Goal: Transaction & Acquisition: Purchase product/service

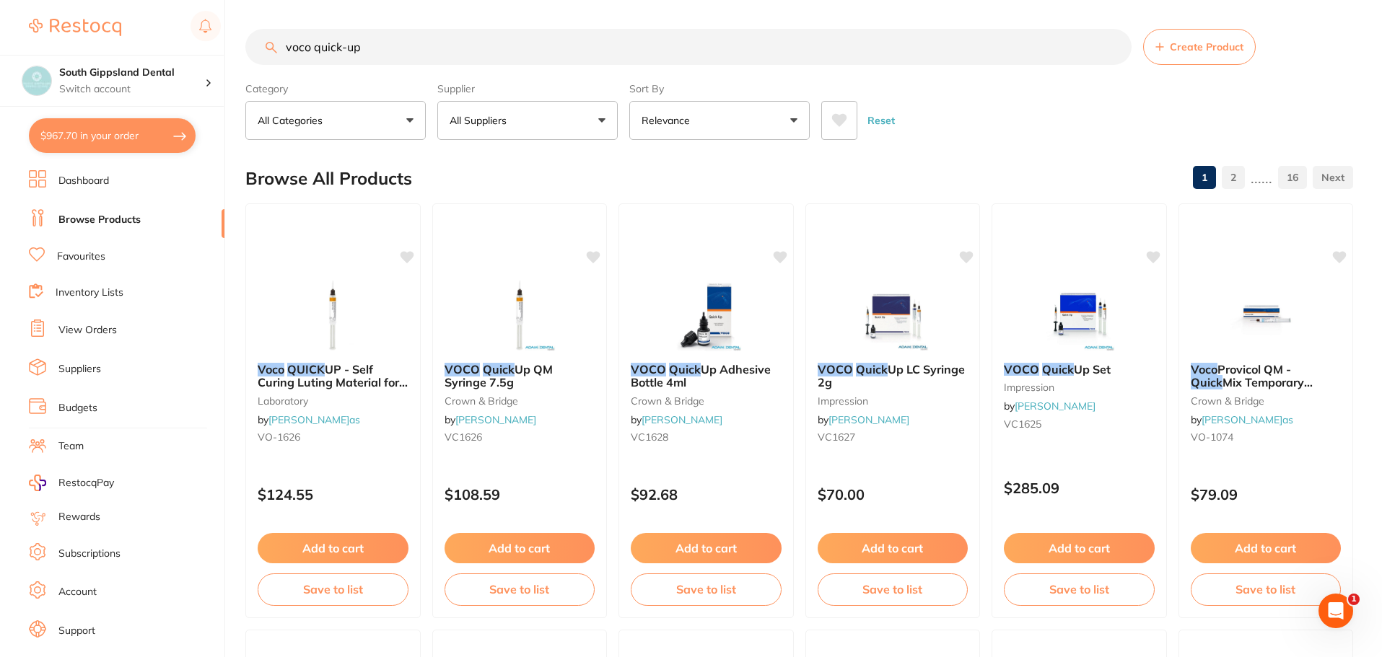
drag, startPoint x: 434, startPoint y: 50, endPoint x: 102, endPoint y: -1, distance: 336.6
click at [102, 0] on html "$967.70 South Gippsland Dental Switch account South Gippsland Dental Rapid Resp…" at bounding box center [691, 328] width 1382 height 657
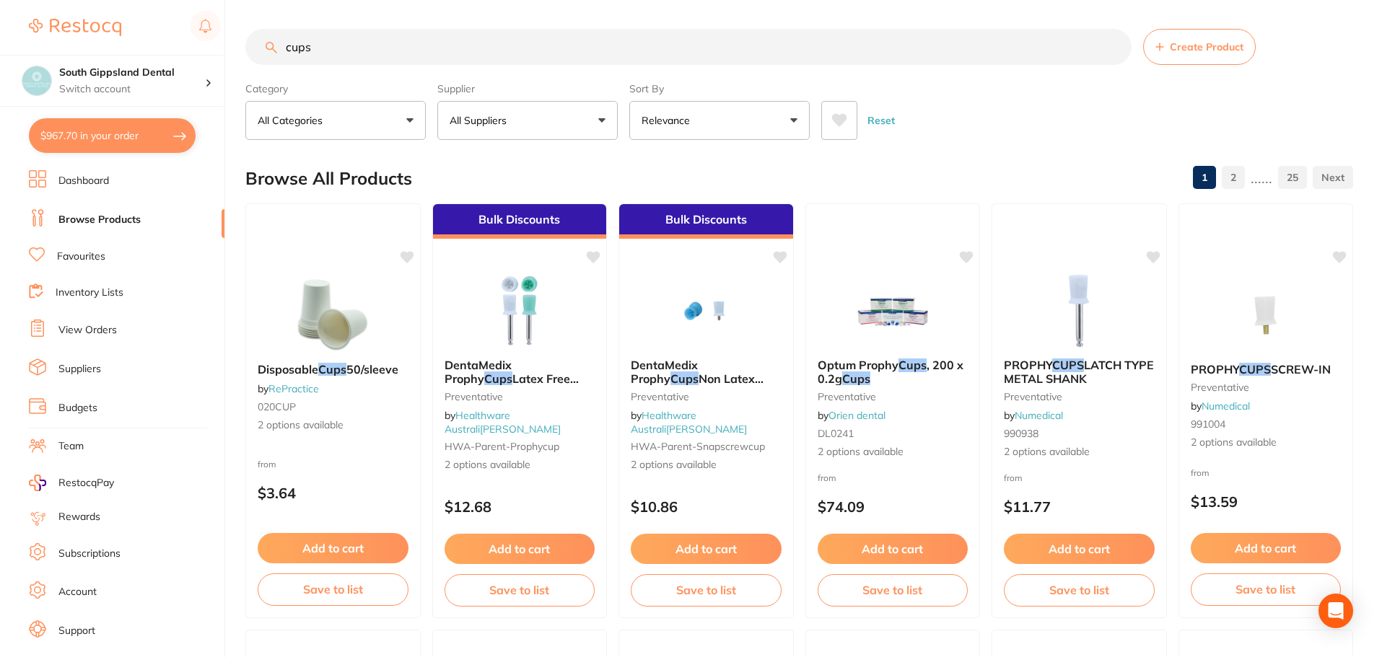
click at [285, 49] on input "cups" at bounding box center [688, 47] width 886 height 36
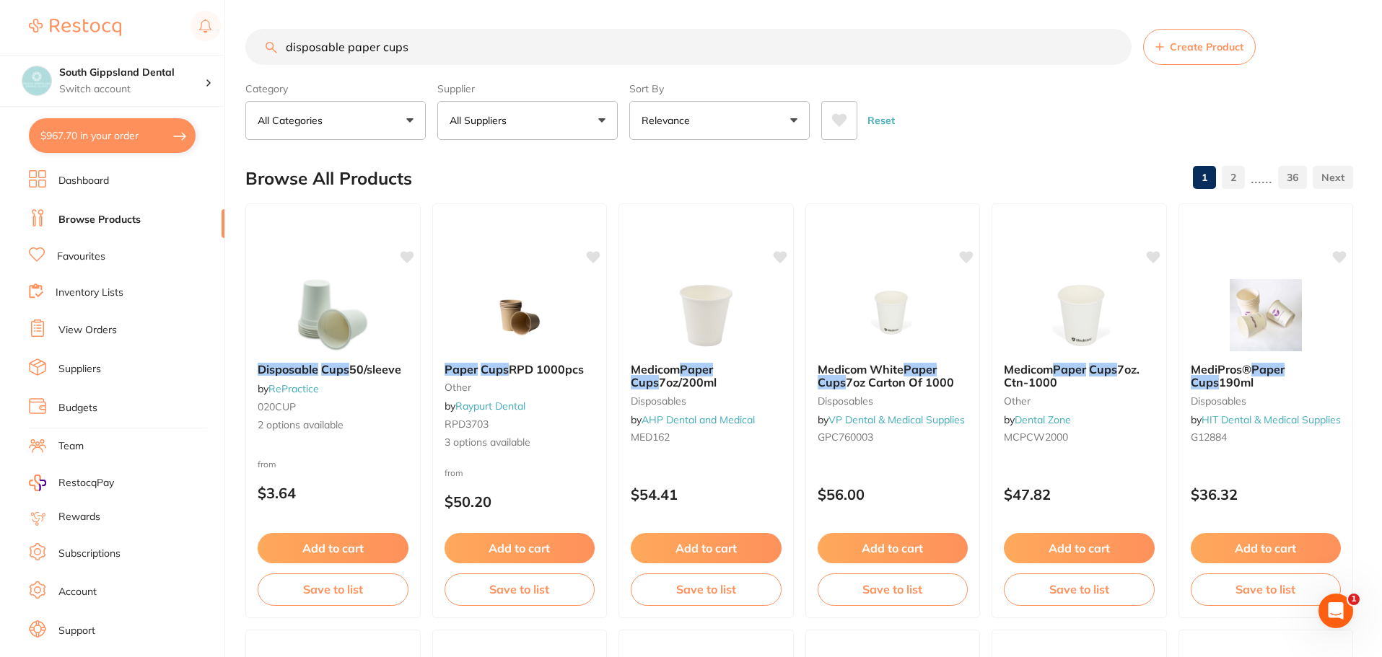
click at [411, 45] on input "disposable paper cups" at bounding box center [688, 47] width 886 height 36
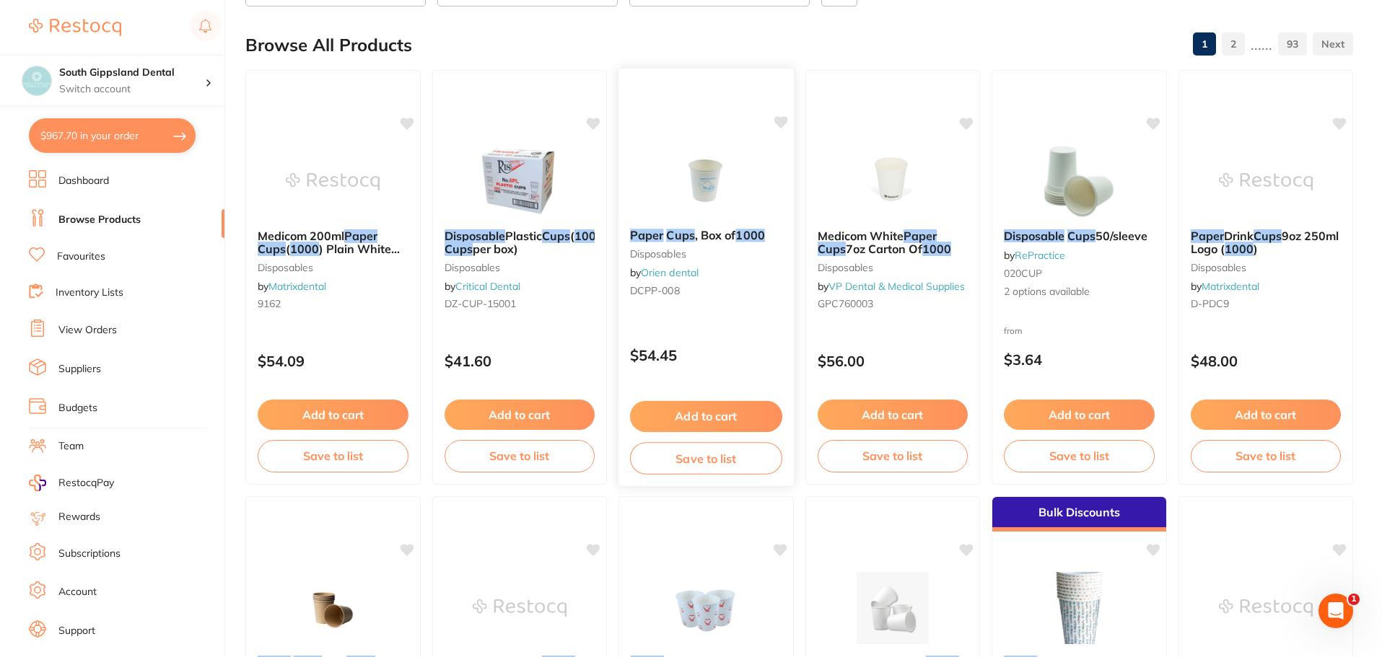
scroll to position [72, 0]
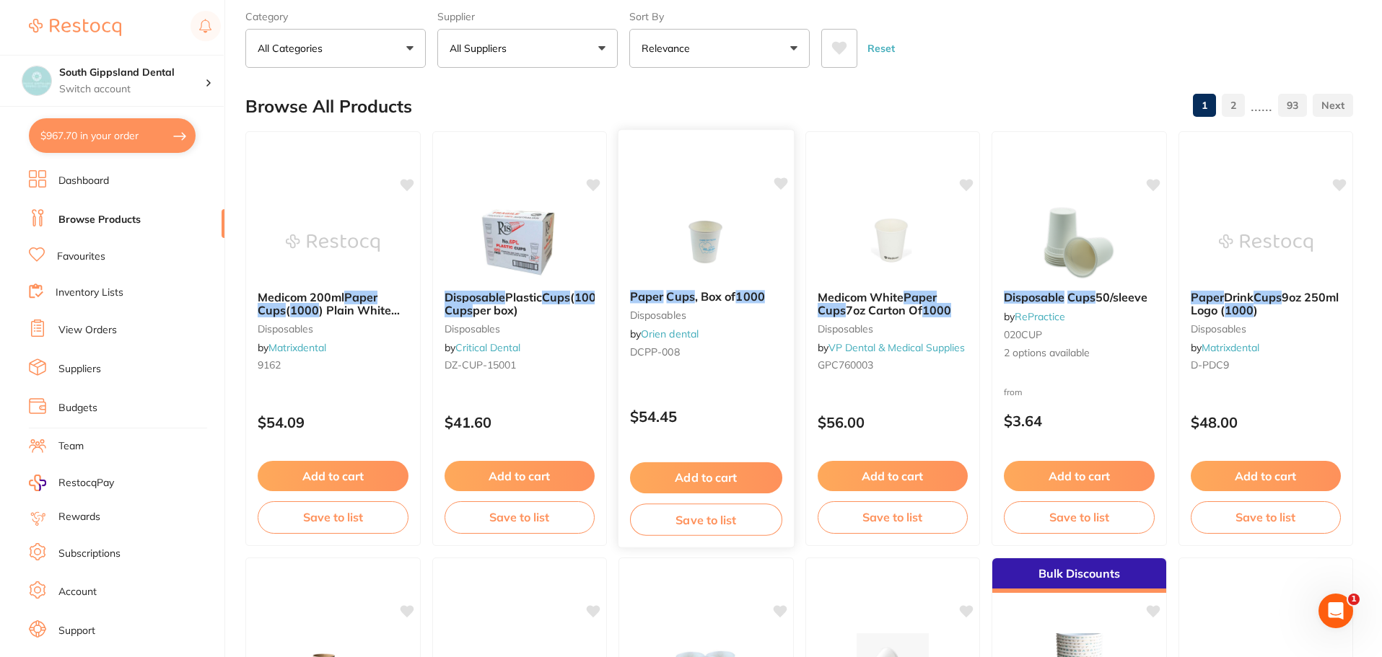
type input "disposable paper cups 1000"
click at [687, 283] on div "Paper Cups , Box of 1000 disposables by Orien dental DCPP-008" at bounding box center [705, 327] width 175 height 97
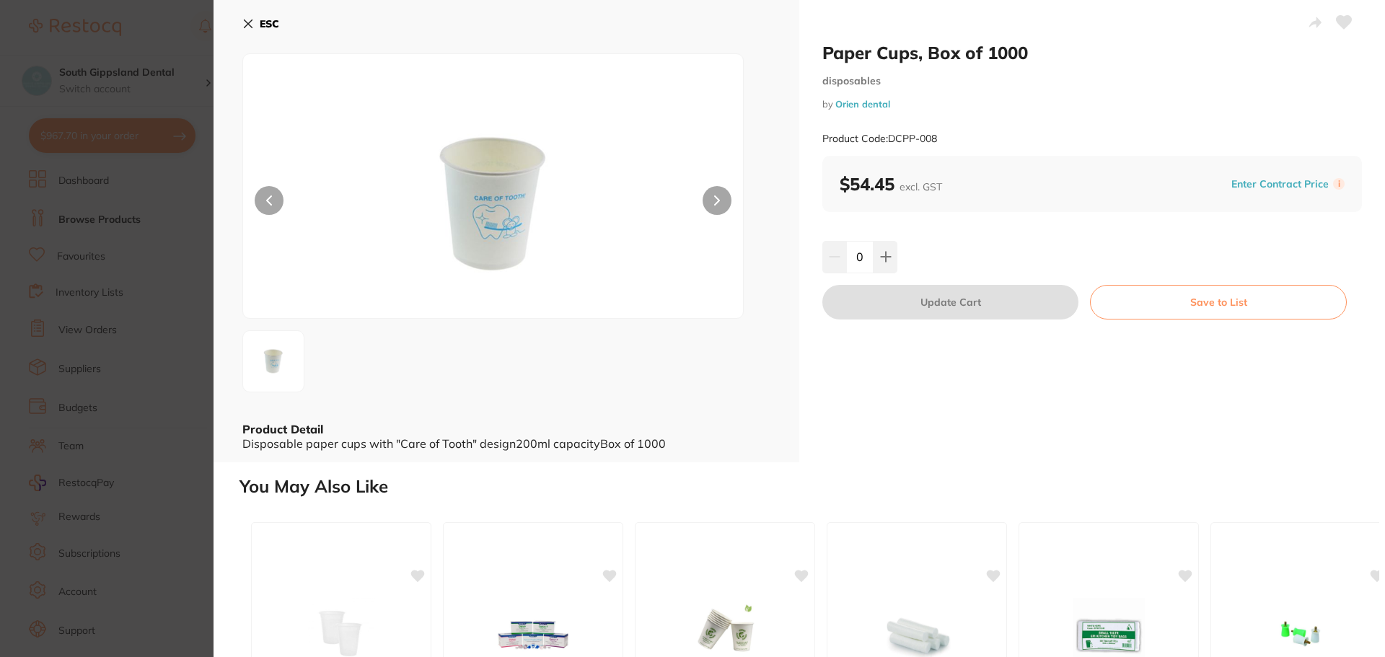
click at [246, 22] on icon at bounding box center [249, 24] width 8 height 8
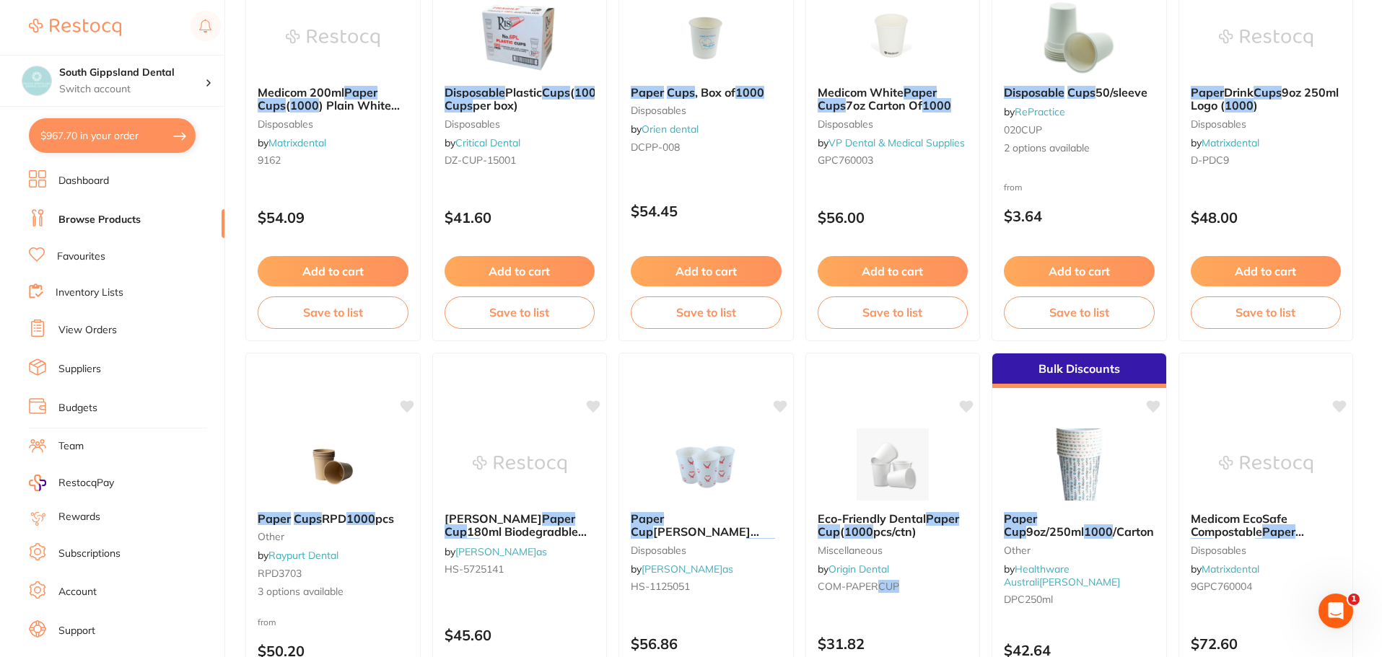
scroll to position [289, 0]
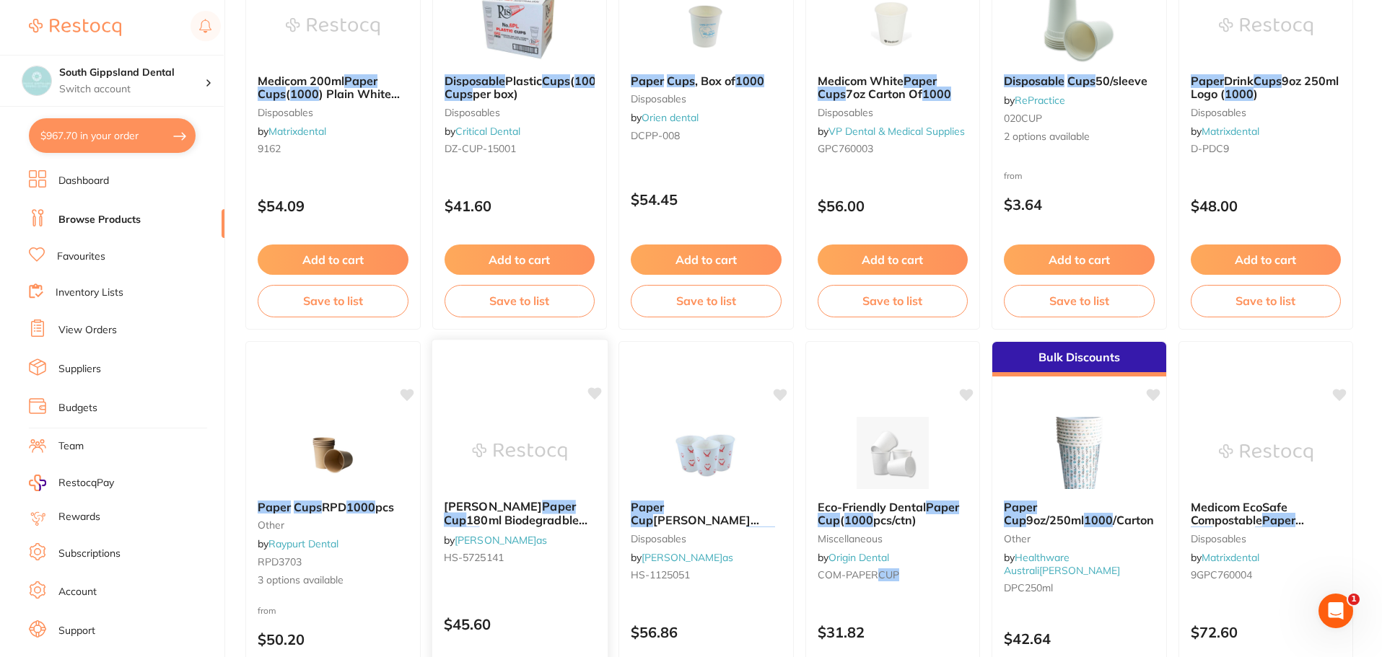
click at [523, 519] on span "180ml Biodegradble x" at bounding box center [515, 527] width 144 height 28
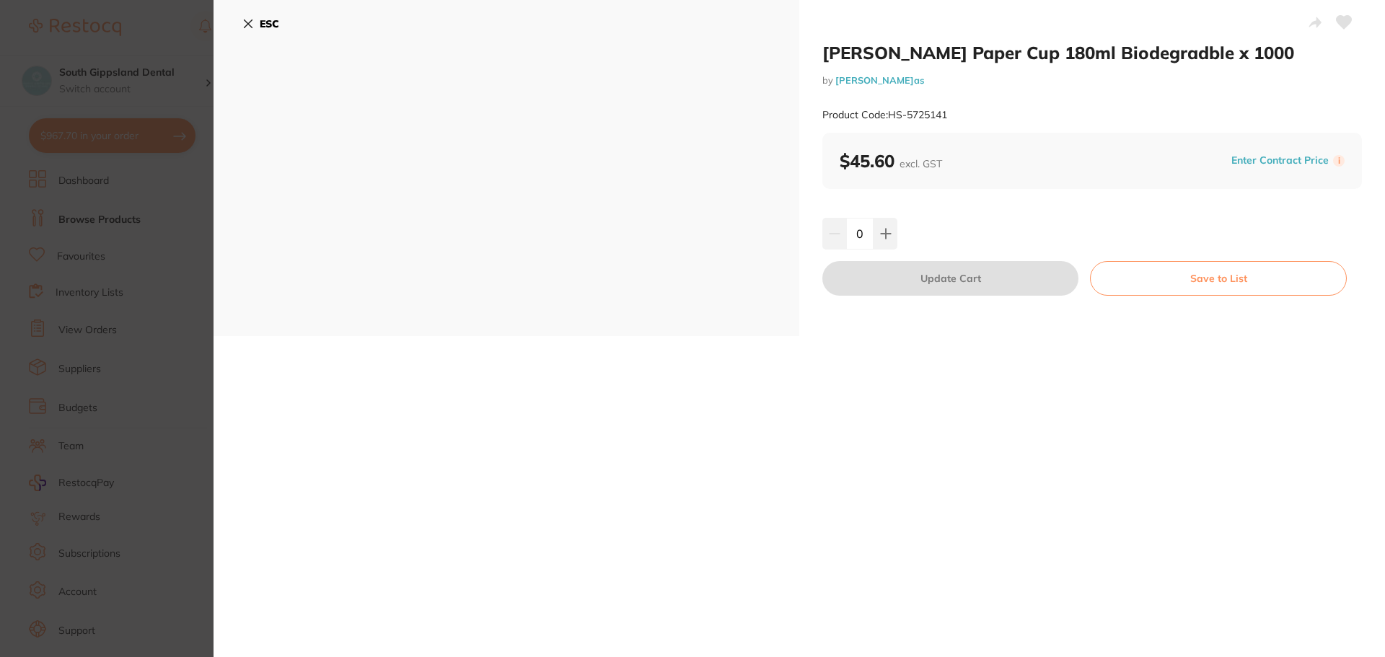
click at [246, 22] on icon at bounding box center [249, 24] width 8 height 8
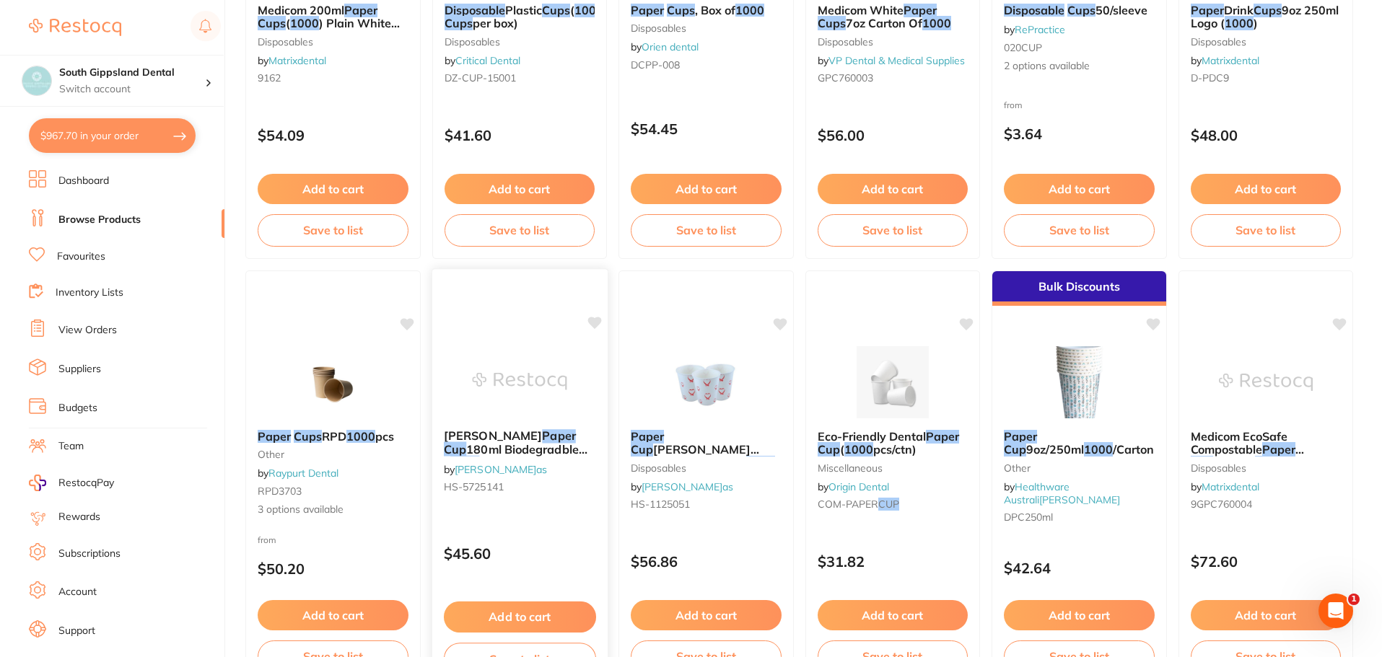
scroll to position [433, 0]
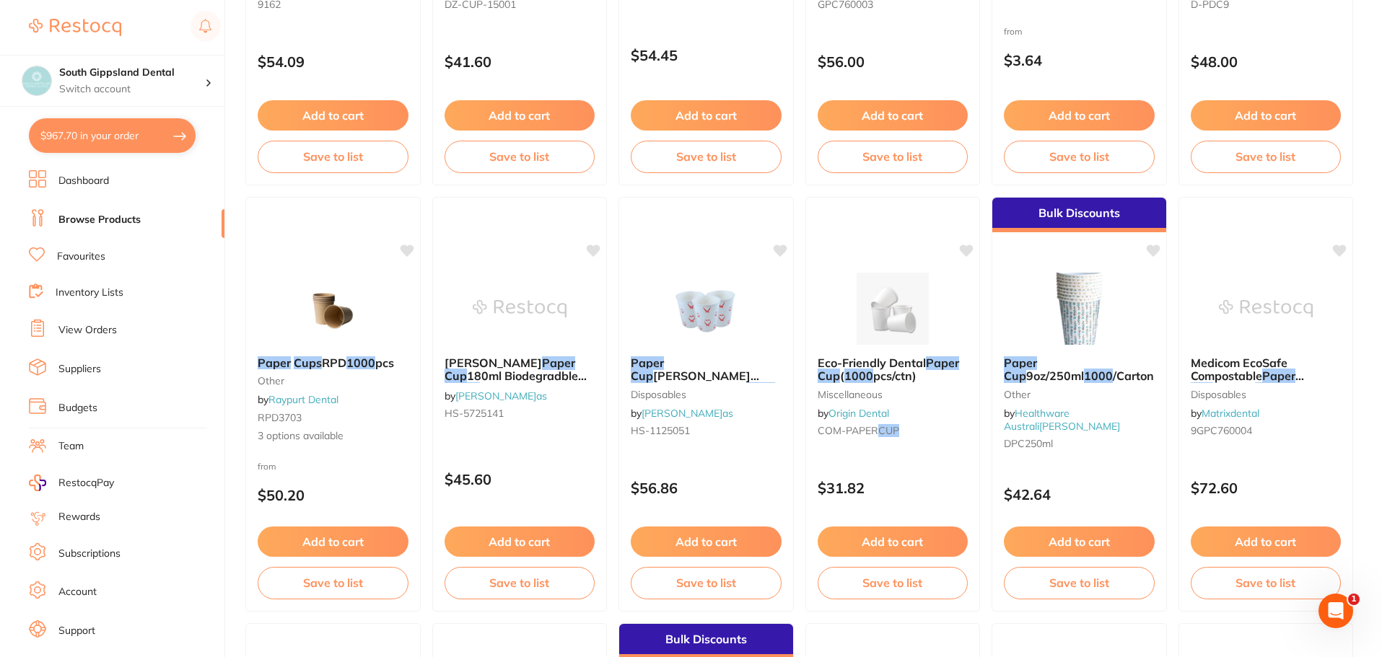
click at [531, 545] on button "Add to cart" at bounding box center [519, 542] width 151 height 30
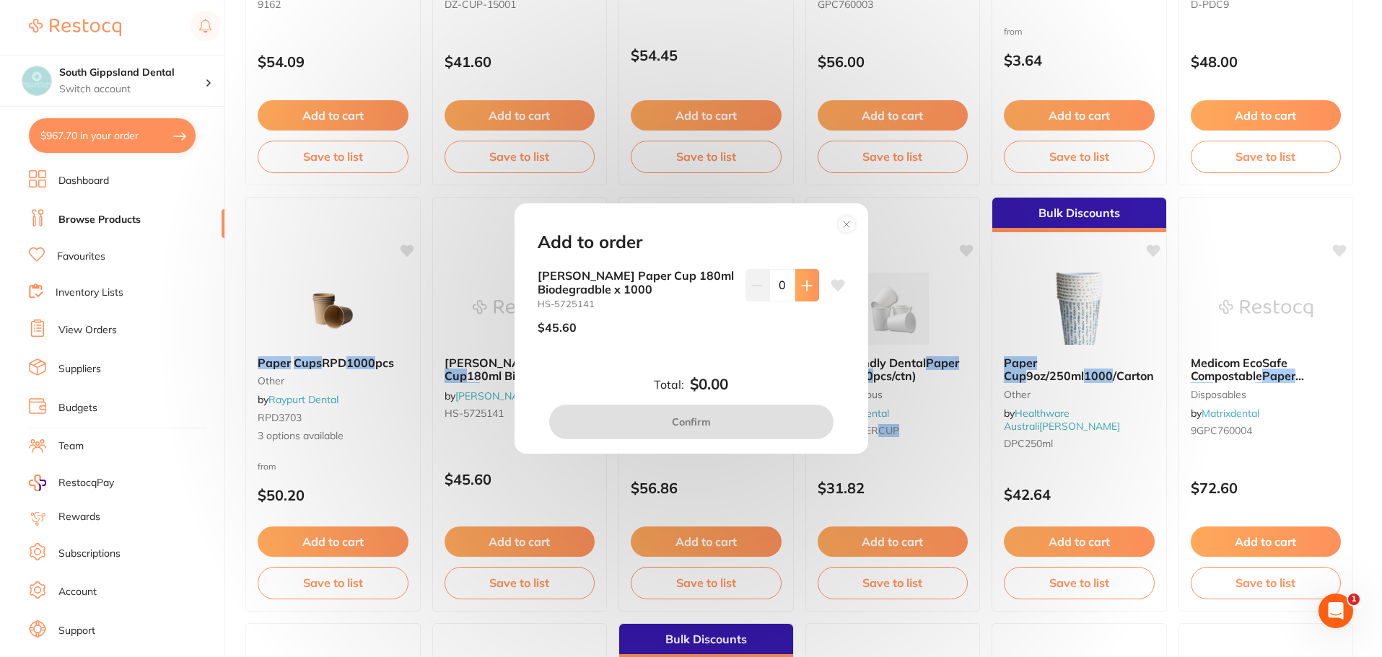
scroll to position [0, 0]
click at [802, 293] on button at bounding box center [807, 285] width 24 height 32
type input "1"
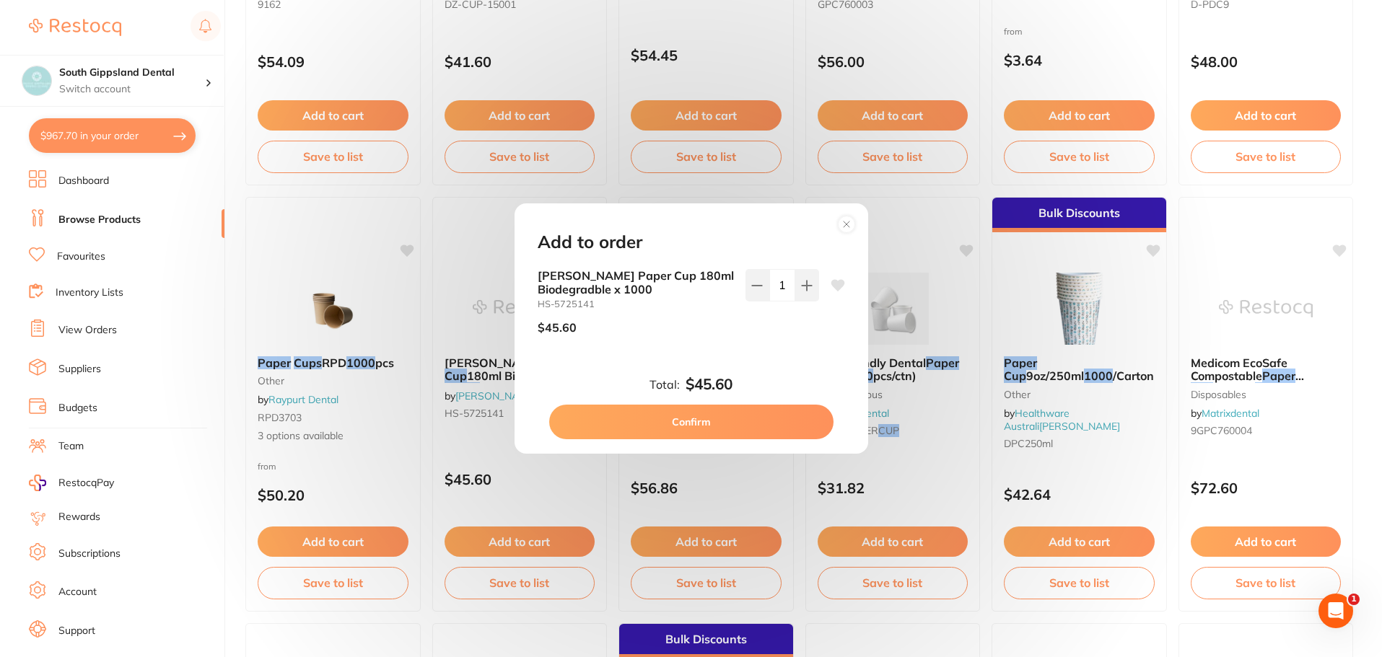
click at [711, 416] on button "Confirm" at bounding box center [691, 422] width 284 height 35
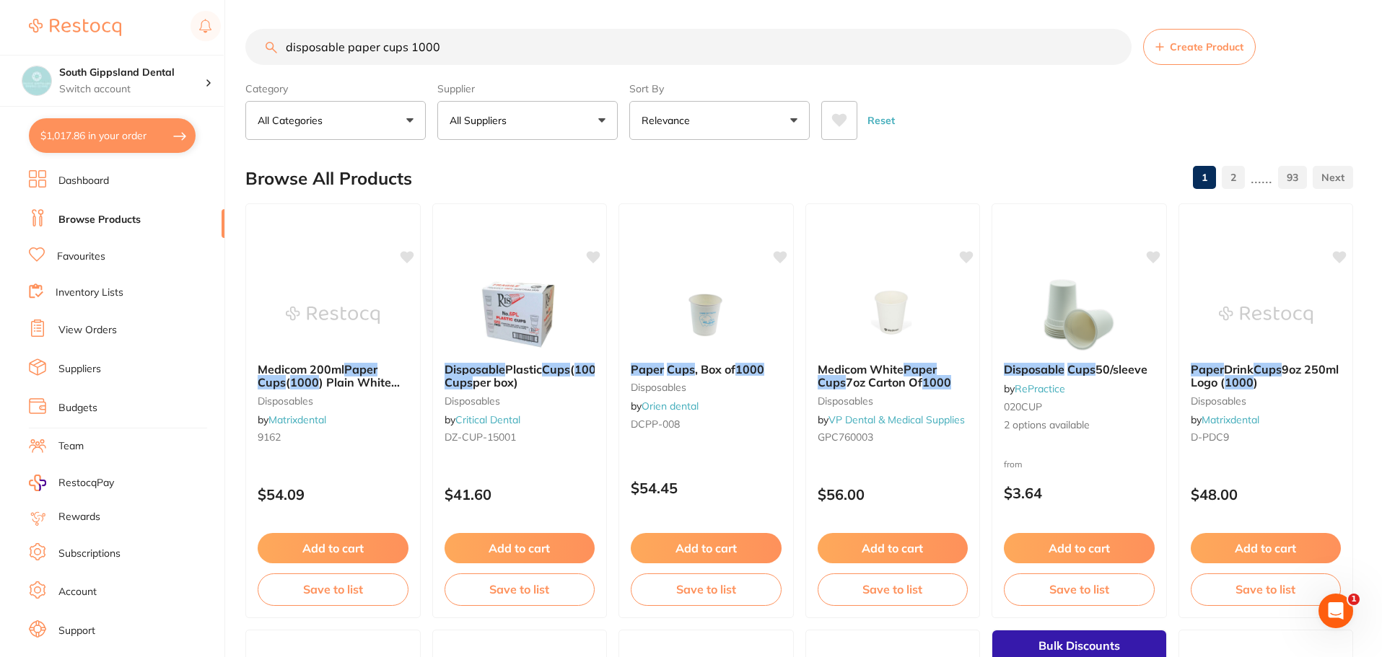
click at [137, 131] on button "$1,017.86 in your order" at bounding box center [112, 135] width 167 height 35
checkbox input "true"
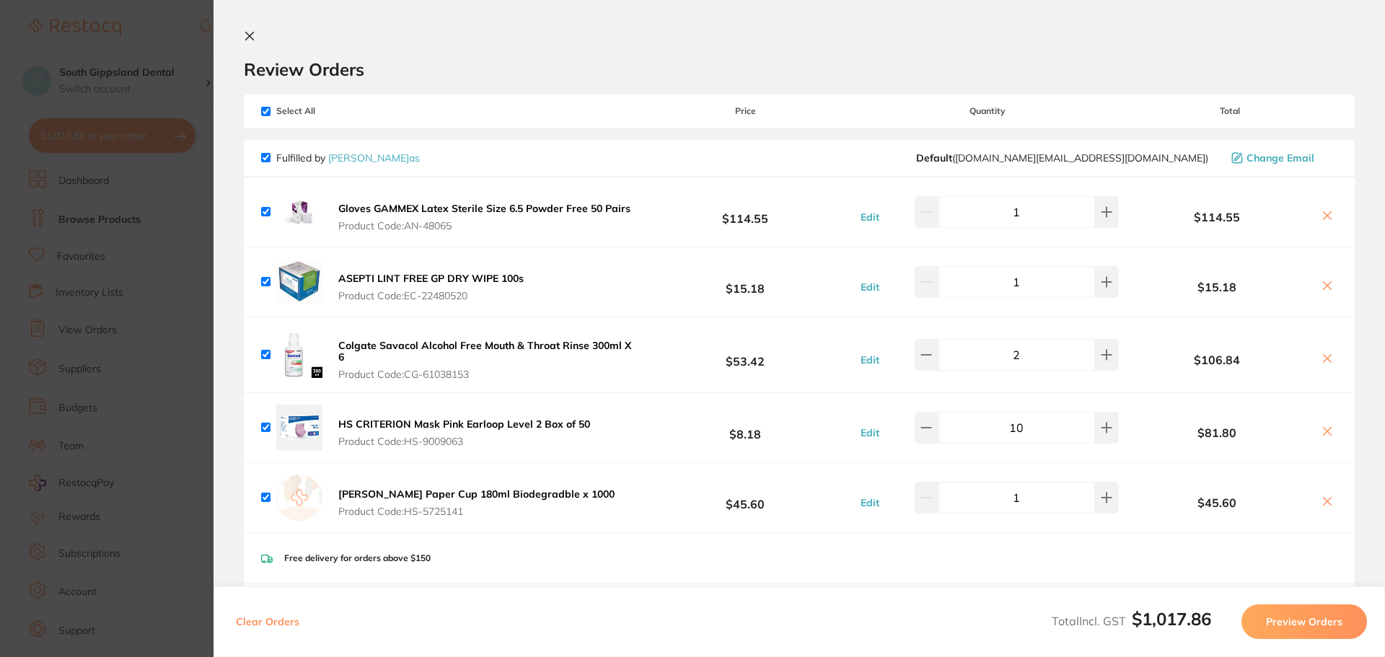
click at [258, 35] on button at bounding box center [252, 37] width 17 height 14
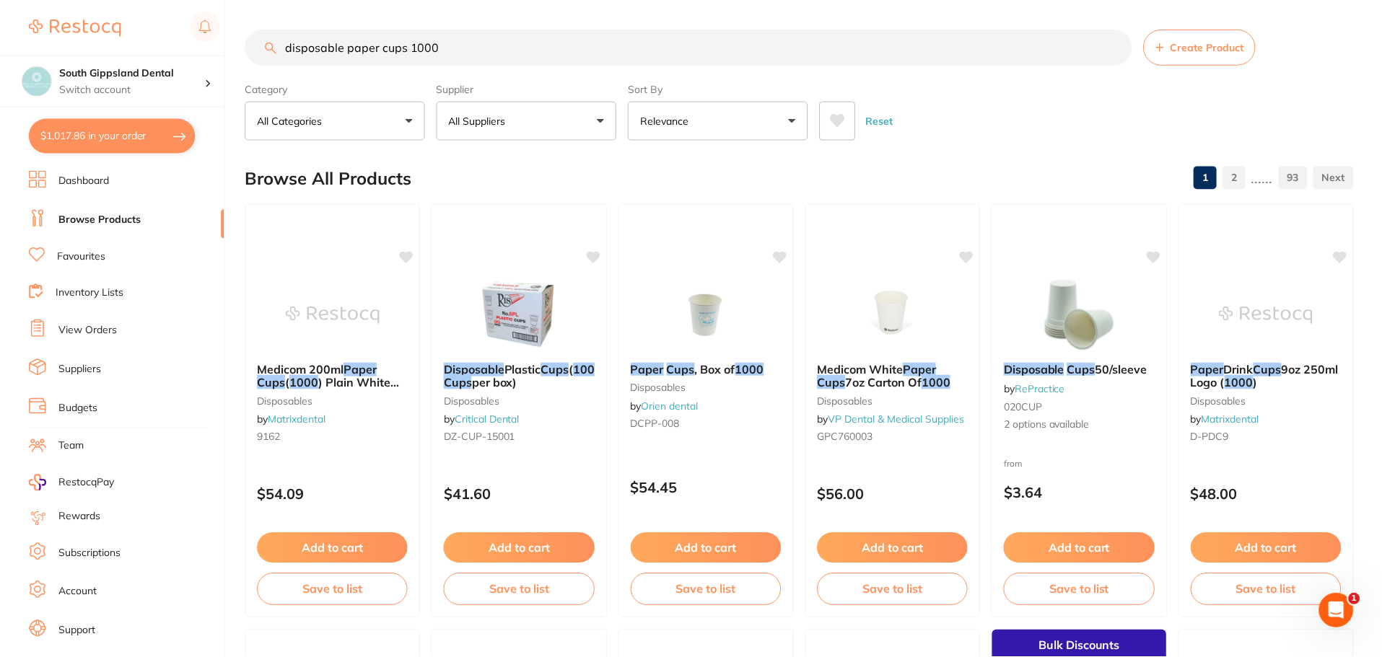
scroll to position [1, 0]
drag, startPoint x: 450, startPoint y: 51, endPoint x: 121, endPoint y: 30, distance: 330.4
click at [144, 47] on div "$1,017.86 South Gippsland Dental Switch account South Gippsland Dental Rapid Re…" at bounding box center [691, 327] width 1382 height 657
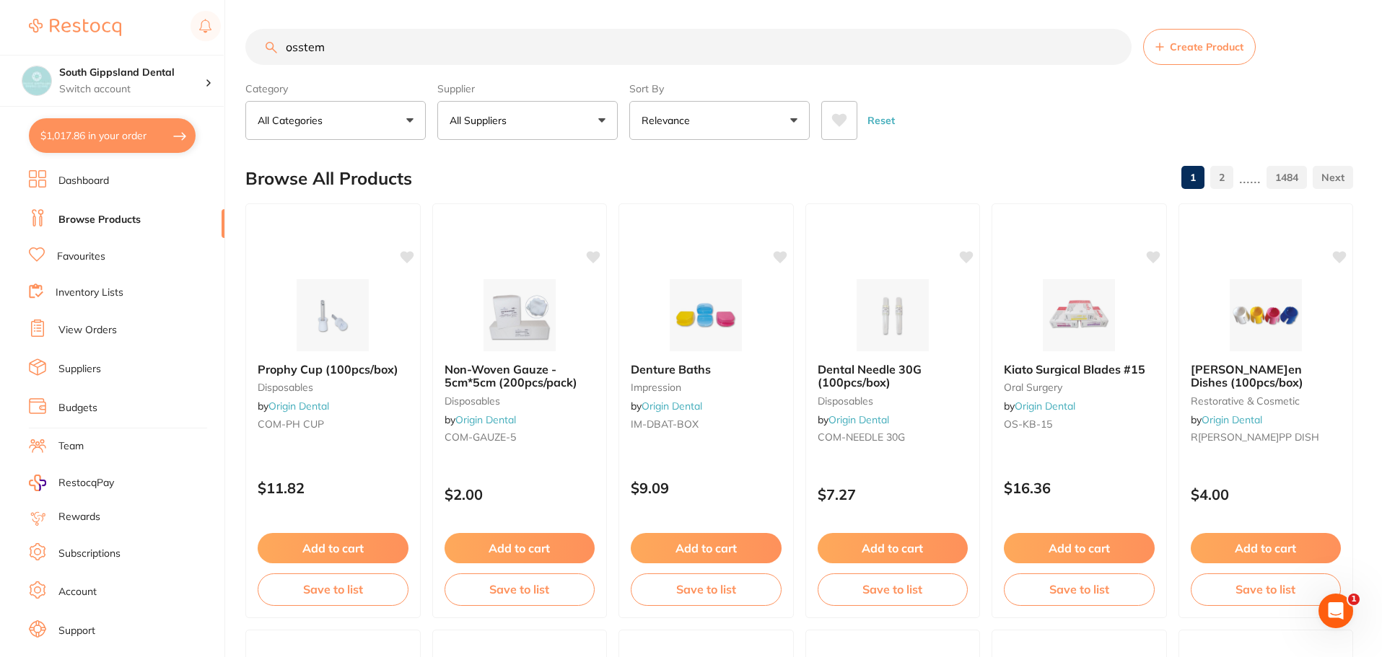
scroll to position [0, 0]
type input "osstem"
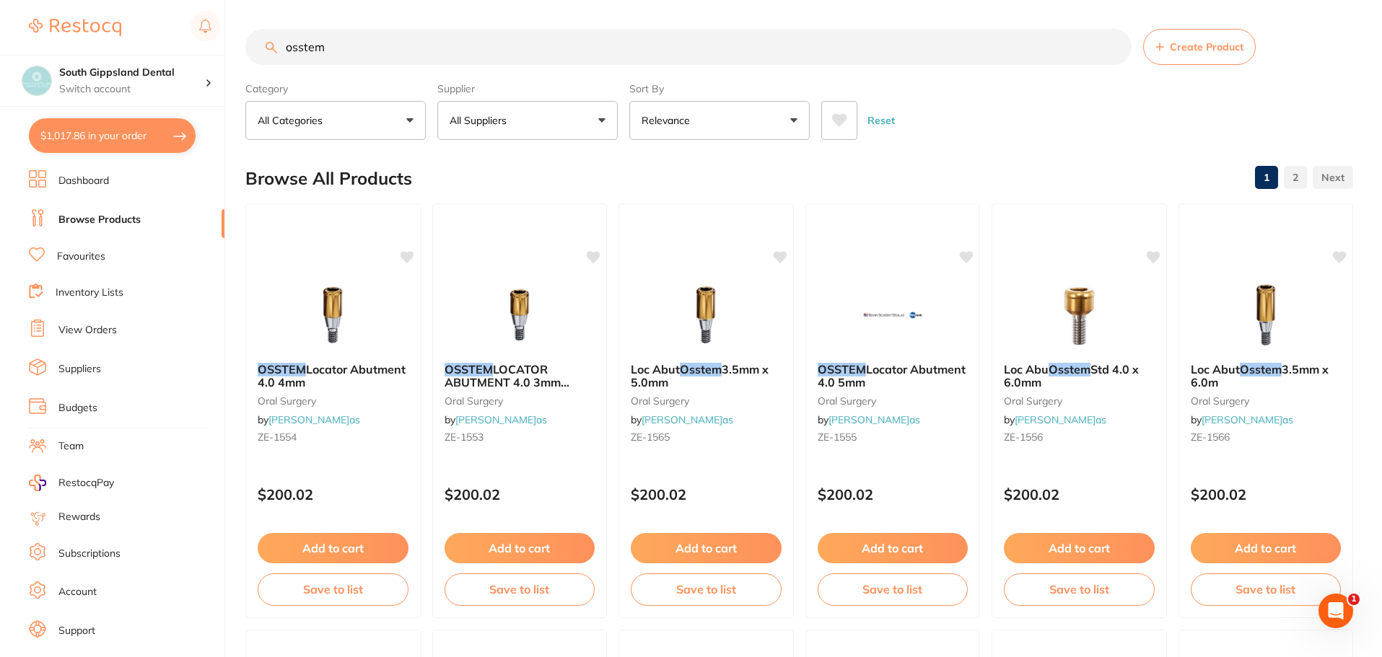
drag, startPoint x: 344, startPoint y: 53, endPoint x: 100, endPoint y: 34, distance: 244.6
click at [97, 38] on div "$1,017.86 South Gippsland Dental Switch account South Gippsland Dental Rapid Re…" at bounding box center [691, 328] width 1382 height 657
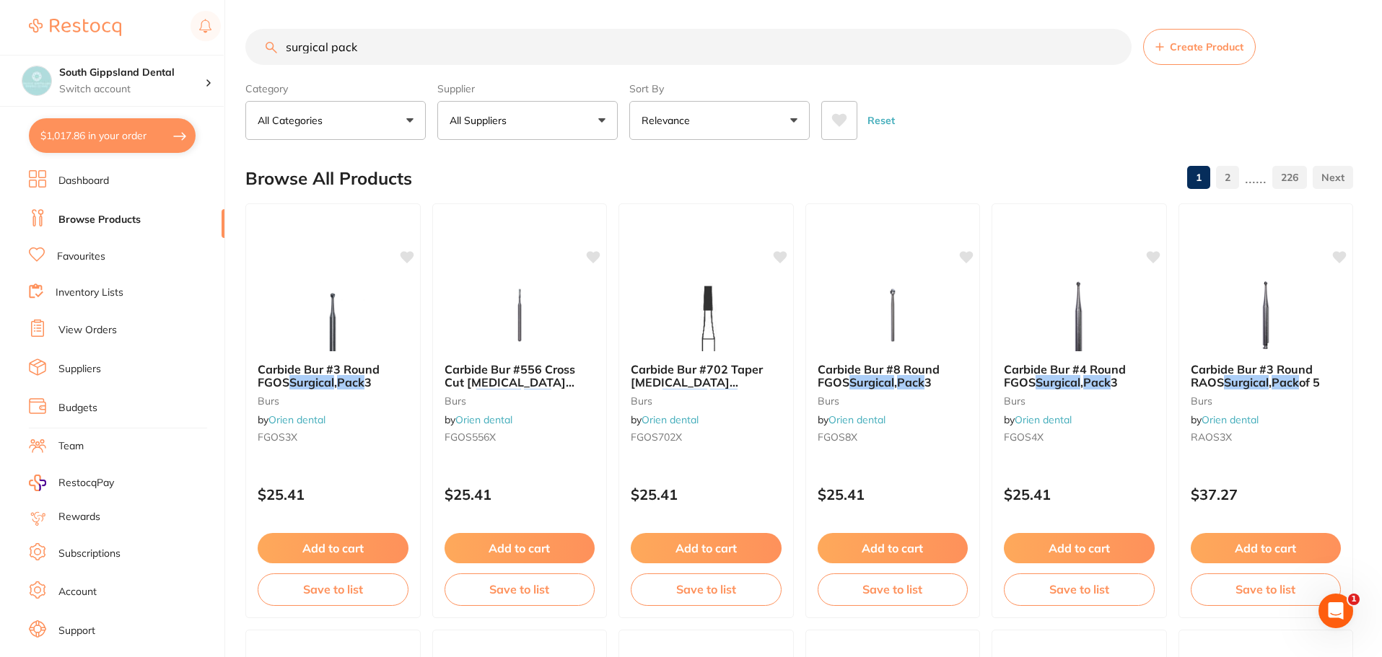
click at [356, 45] on input "surgical pack" at bounding box center [688, 47] width 886 height 36
click at [286, 49] on input "surgical pack" at bounding box center [688, 47] width 886 height 36
click at [326, 45] on input "surgical pack" at bounding box center [688, 47] width 886 height 36
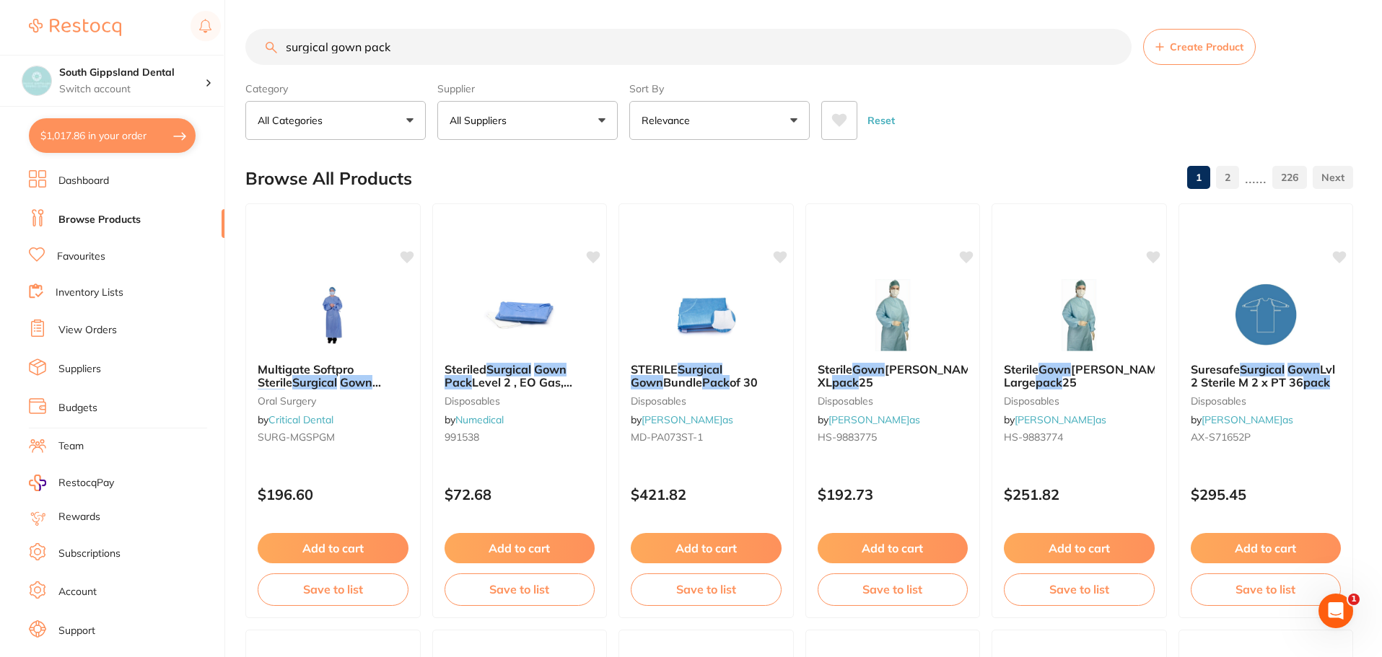
type input "surgical gown pack"
click at [139, 131] on button "$1,017.86 in your order" at bounding box center [112, 135] width 167 height 35
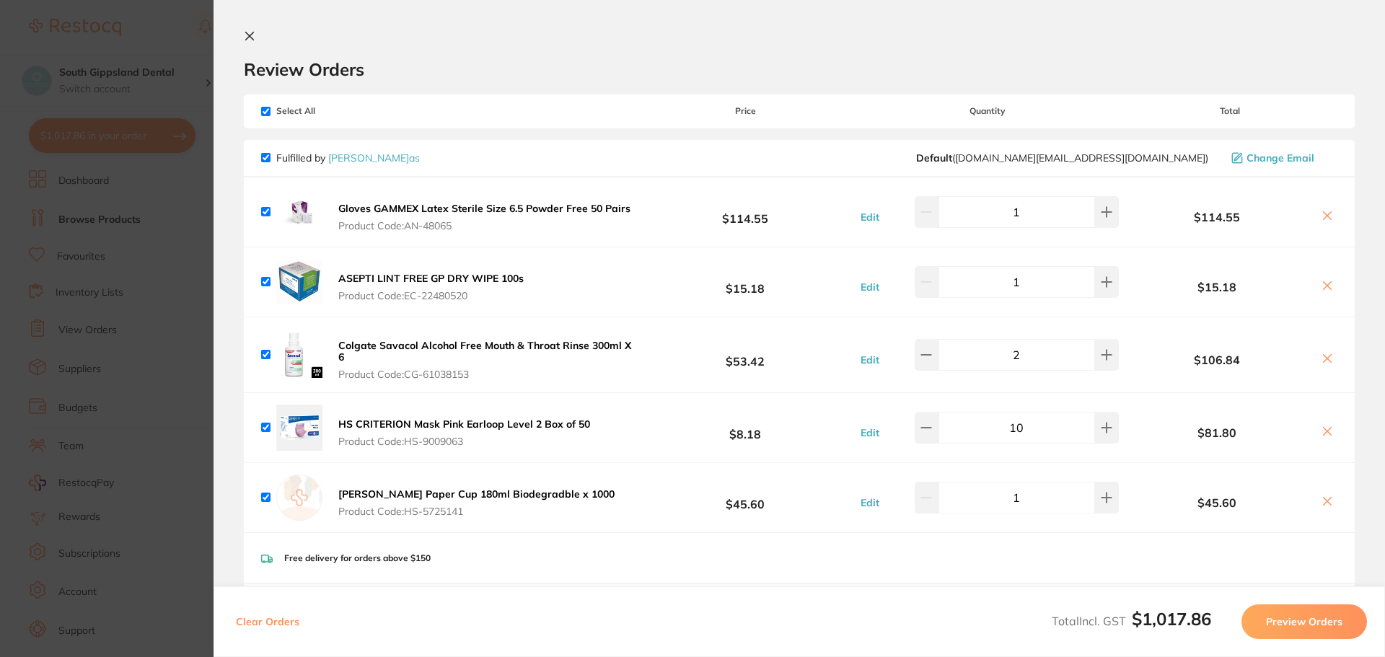
click at [1303, 620] on button "Preview Orders" at bounding box center [1305, 622] width 126 height 35
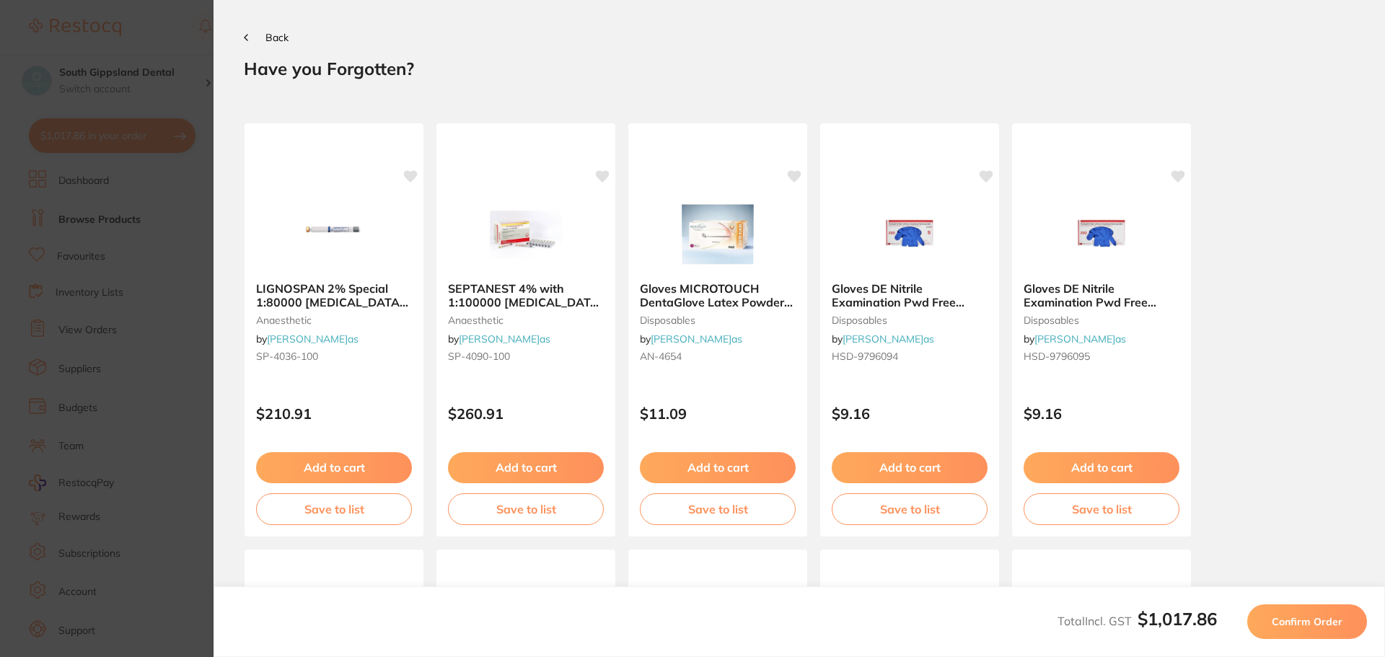
click at [1297, 620] on span "Confirm Order" at bounding box center [1307, 622] width 71 height 13
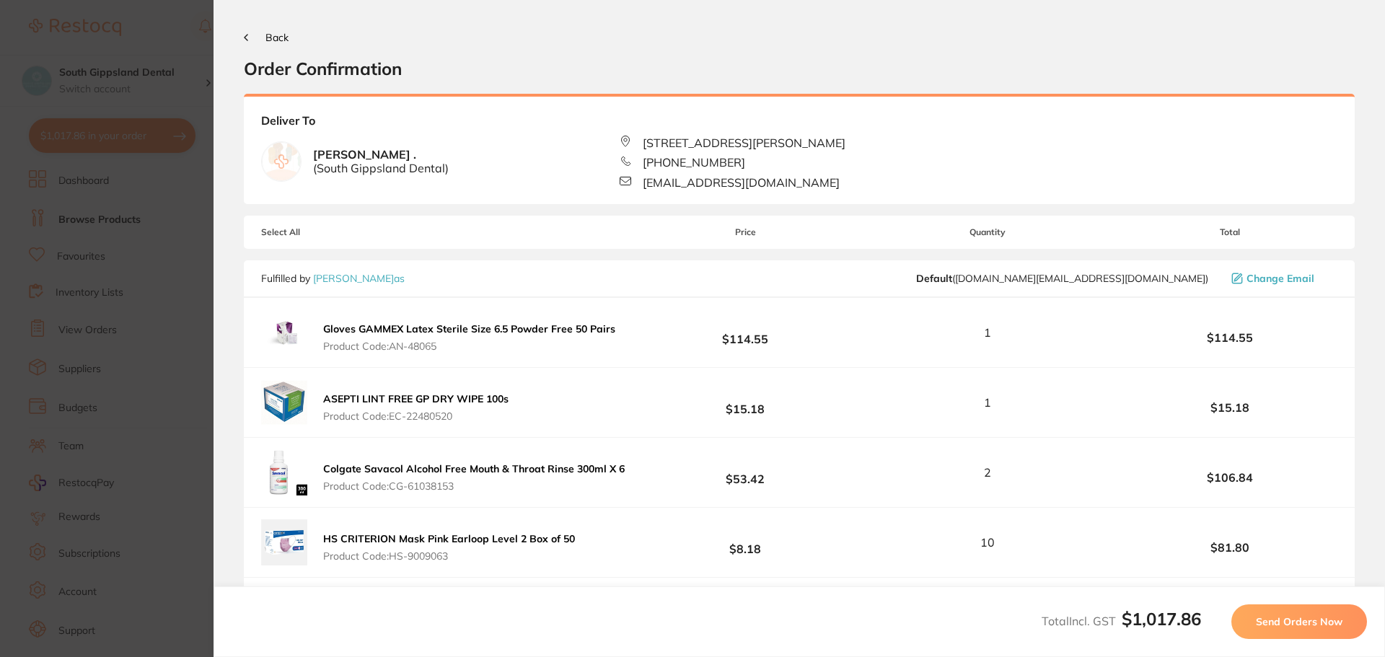
click at [1297, 620] on span "Send Orders Now" at bounding box center [1299, 622] width 87 height 13
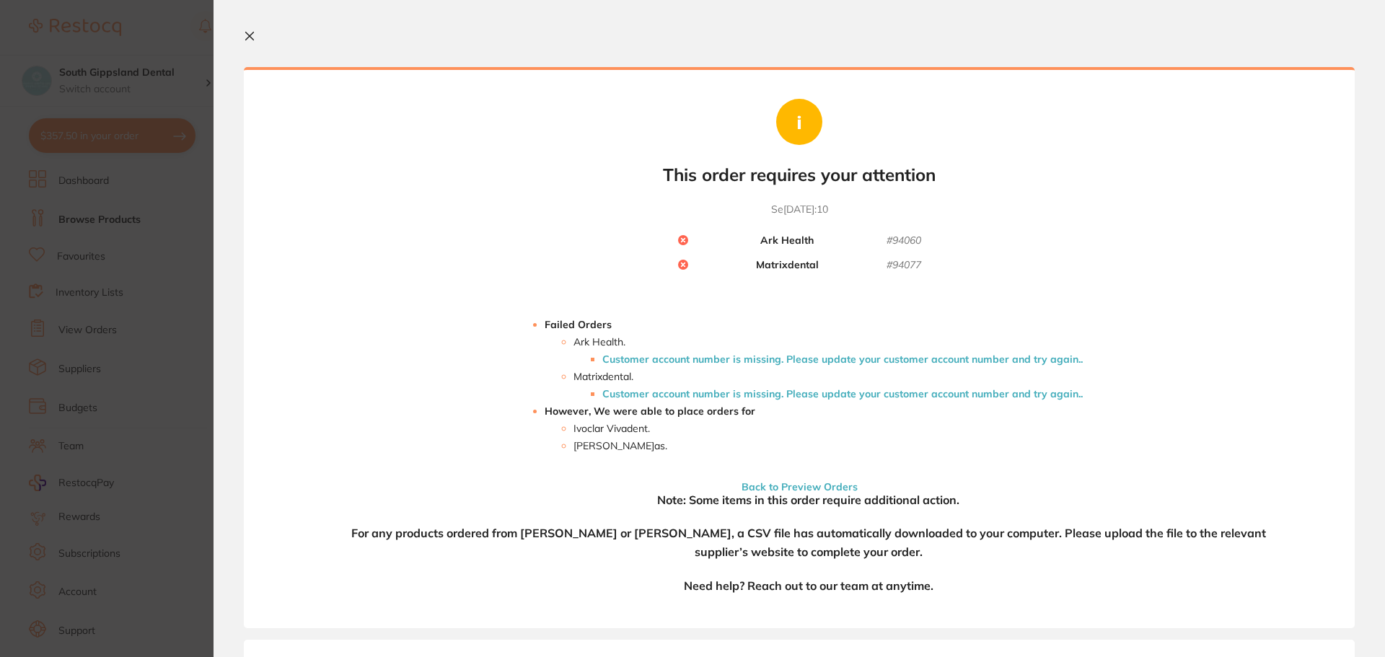
click at [797, 356] on li "Customer account number is missing. Please update your customer account number …" at bounding box center [843, 360] width 481 height 12
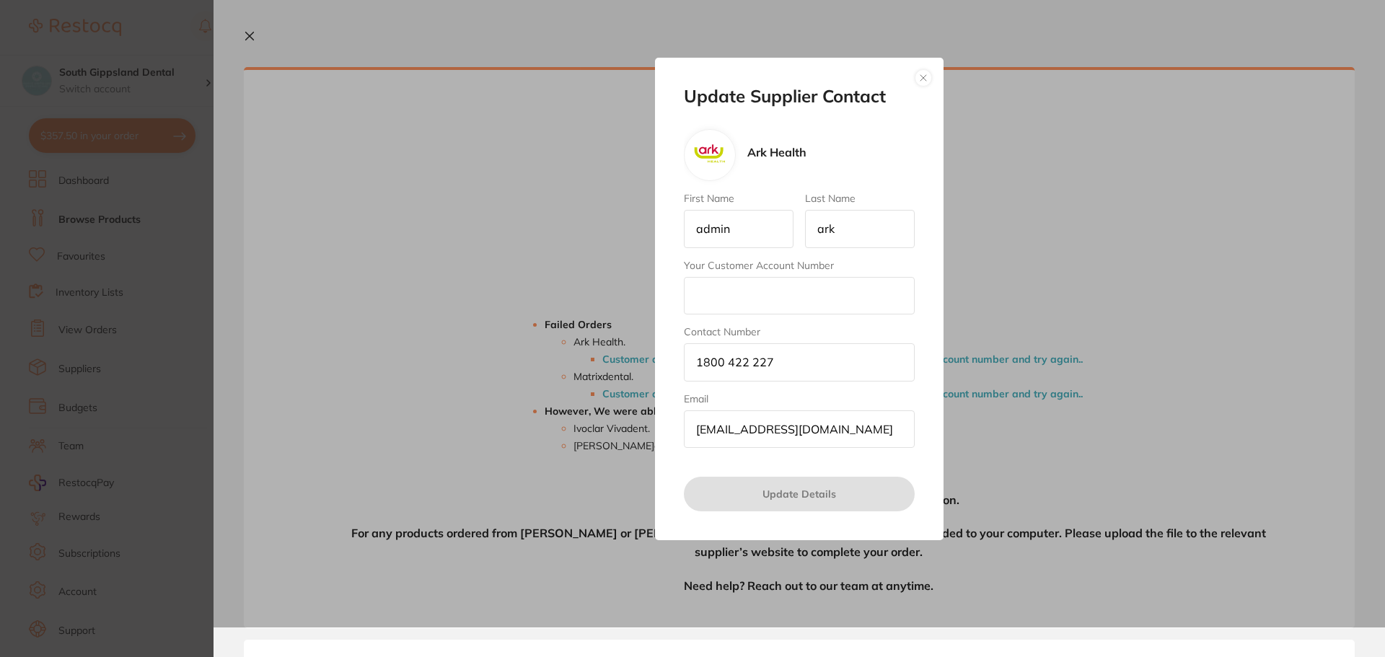
click at [143, 183] on section "Update Supplier Contact Ark Health First Name admin Last Name ark Your Customer…" at bounding box center [692, 328] width 1385 height 657
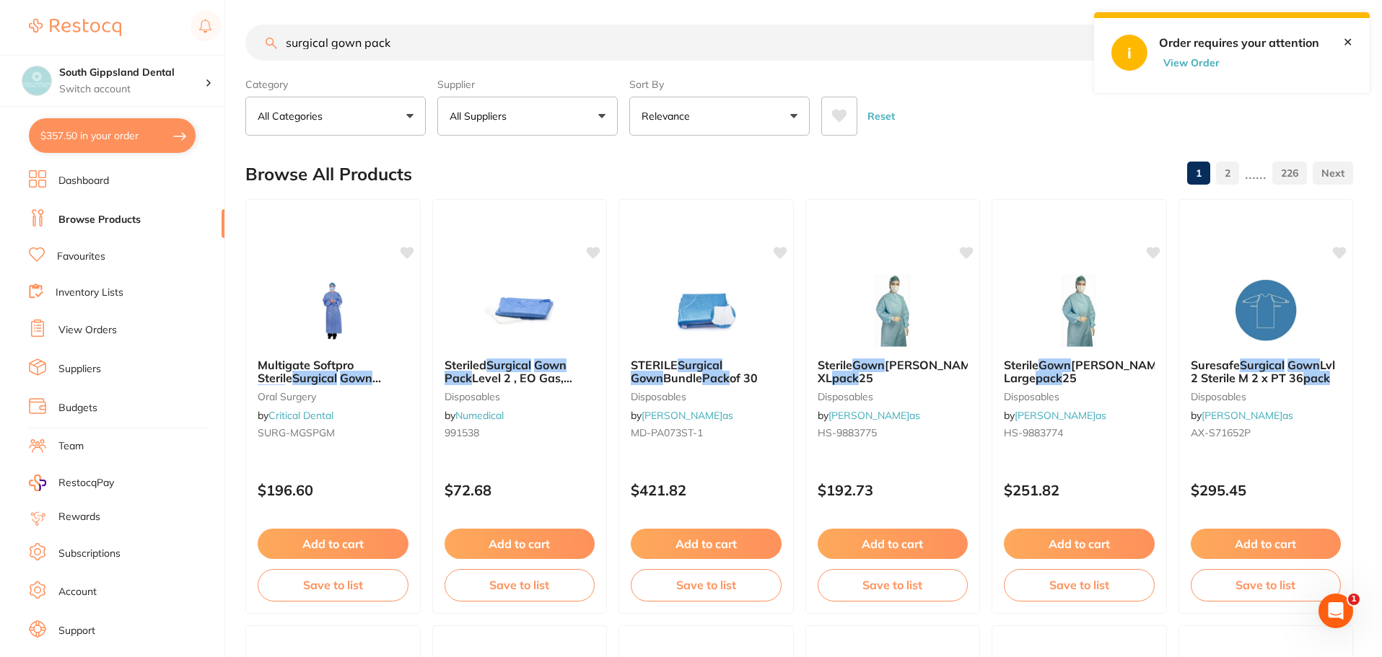
click at [1184, 51] on button "Create Product" at bounding box center [1199, 43] width 113 height 36
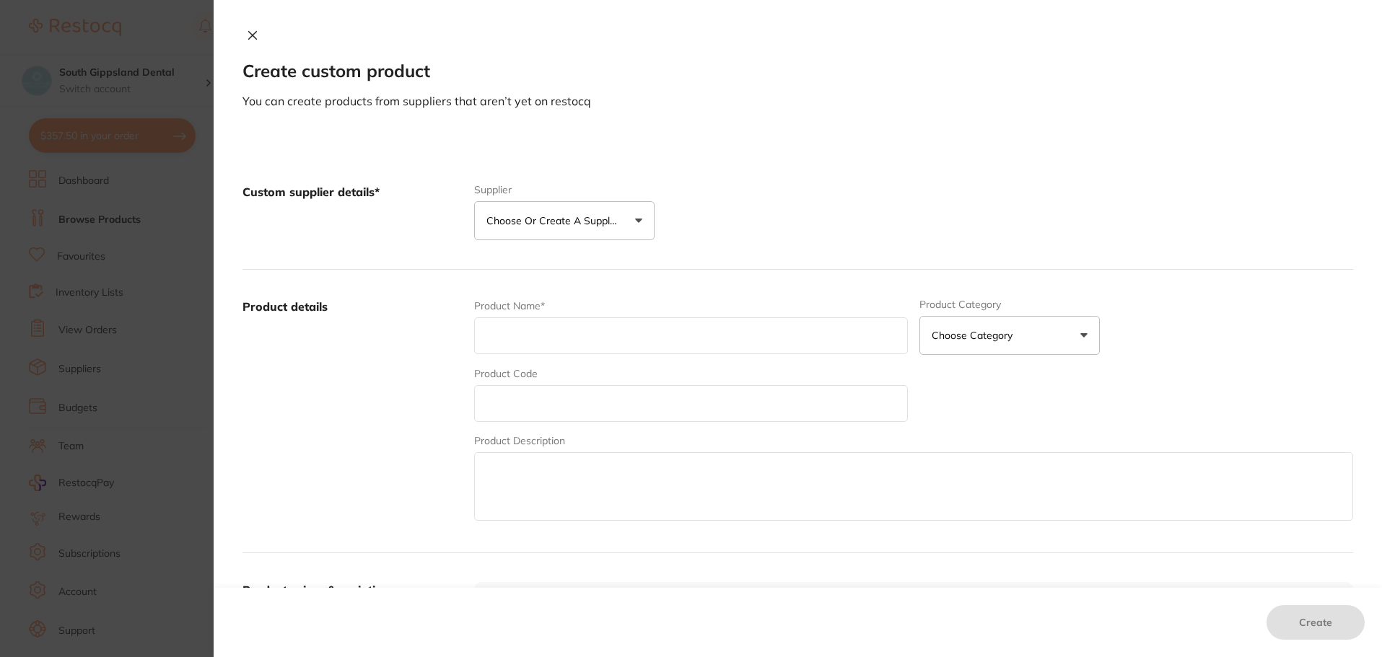
click at [1184, 53] on div "Create custom product You can create products from suppliers that aren’t yet on…" at bounding box center [798, 69] width 1168 height 80
click at [249, 30] on icon at bounding box center [253, 36] width 12 height 12
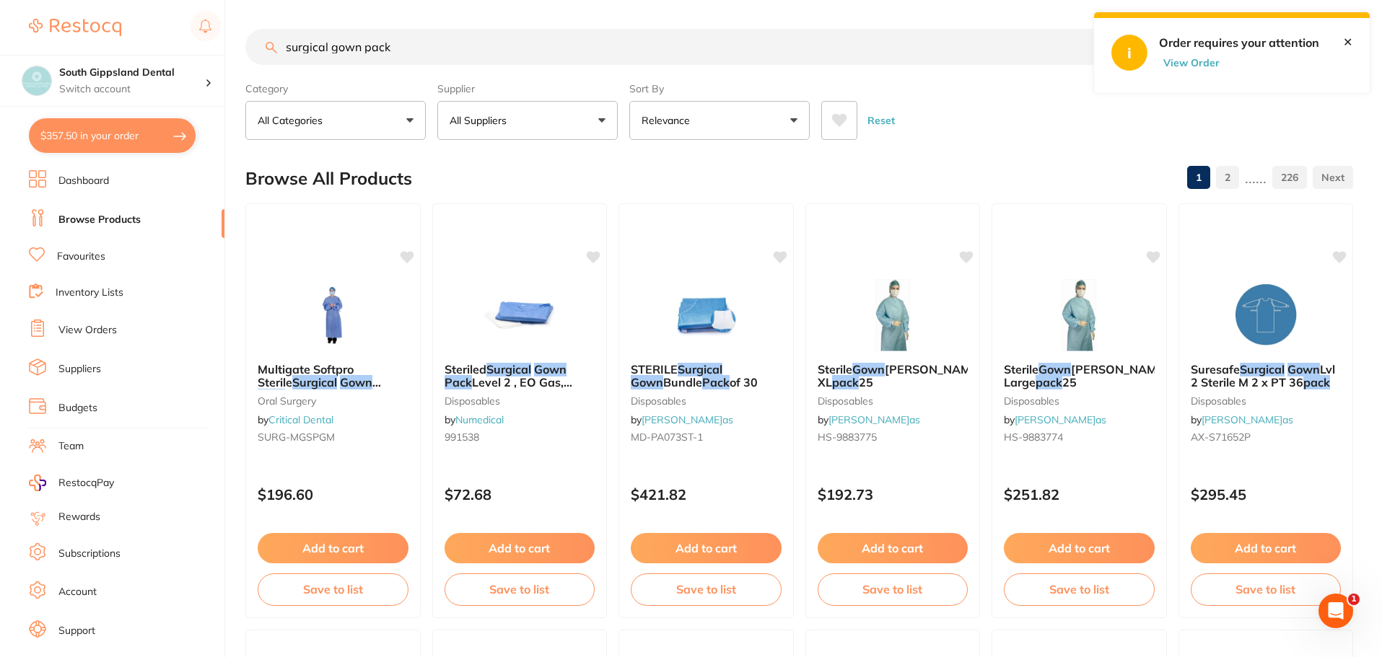
click at [1204, 61] on button "View Order" at bounding box center [1195, 62] width 72 height 13
checkbox input "true"
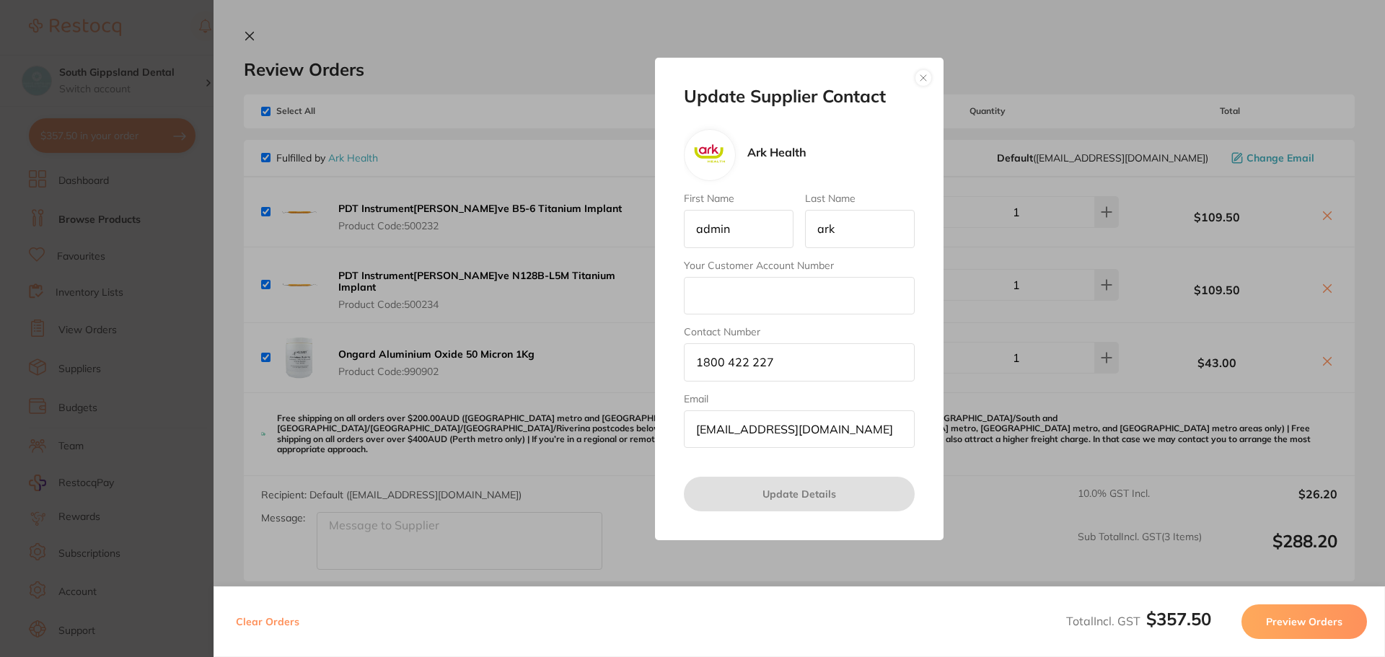
click at [926, 78] on button "button" at bounding box center [923, 77] width 17 height 17
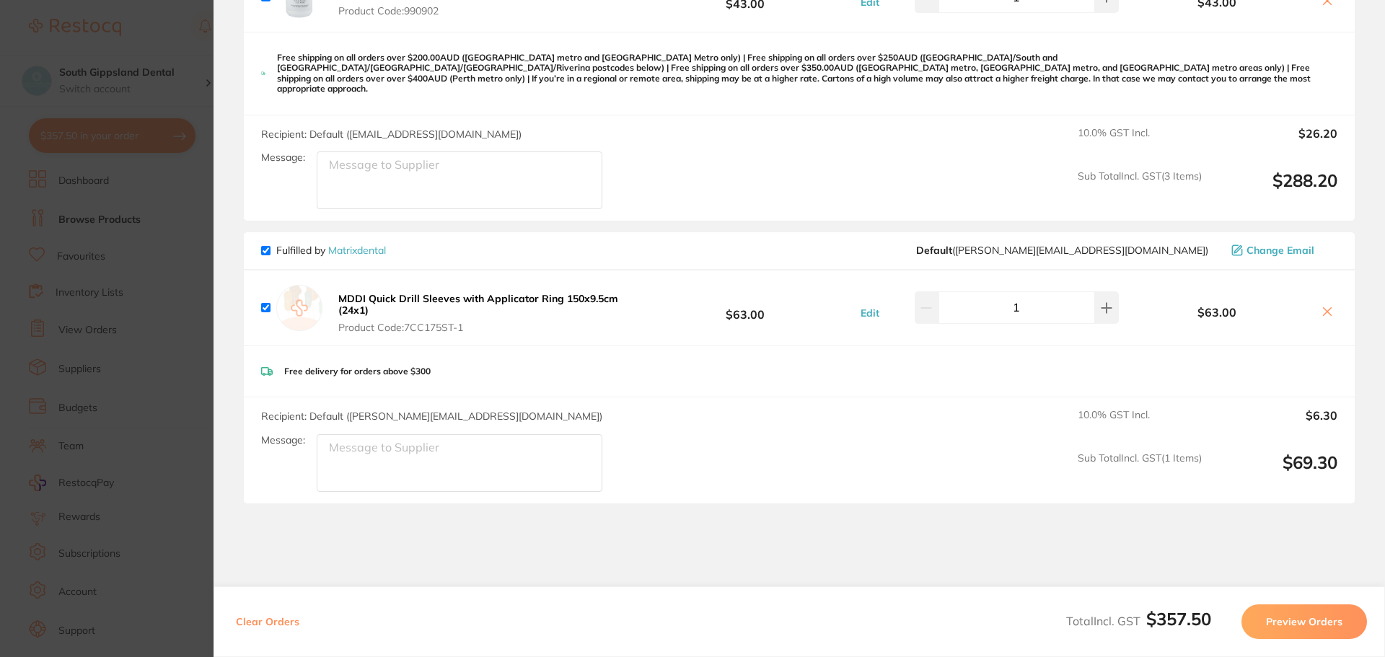
scroll to position [419, 0]
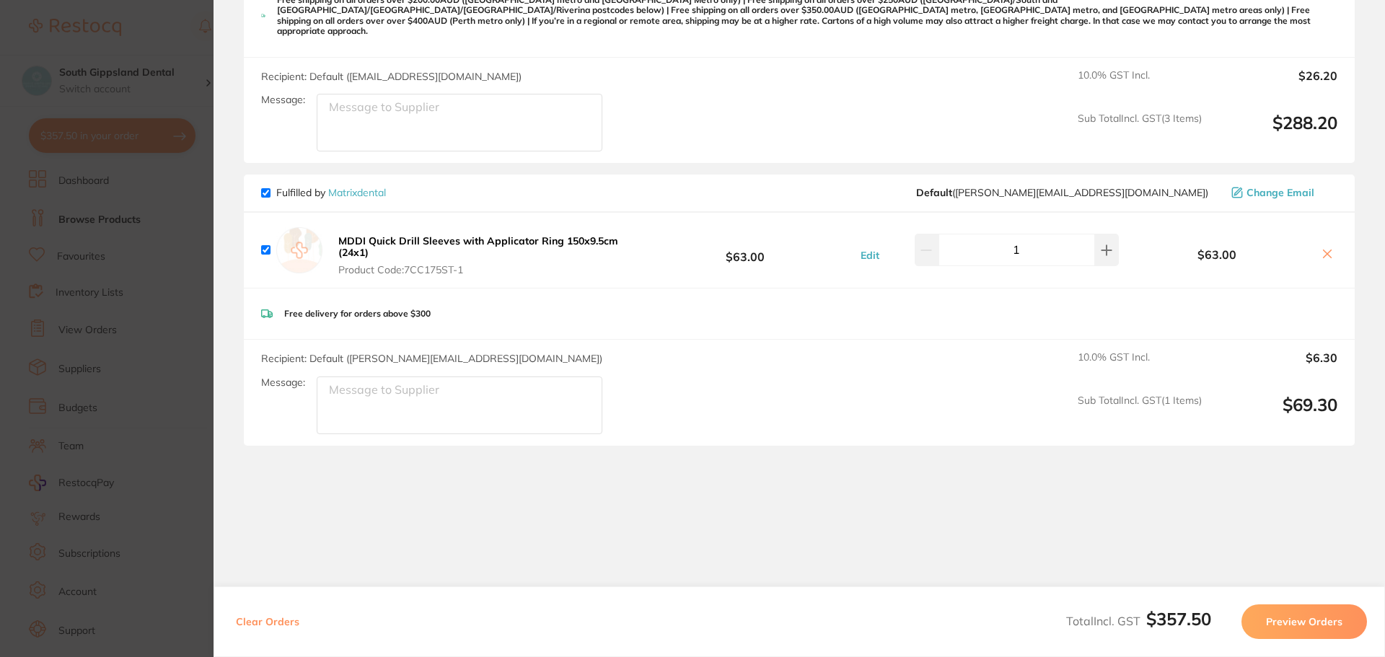
click at [432, 235] on b "MDDI Quick Drill Sleeves with Applicator Ring 150x9.5cm (24x1)" at bounding box center [478, 247] width 280 height 25
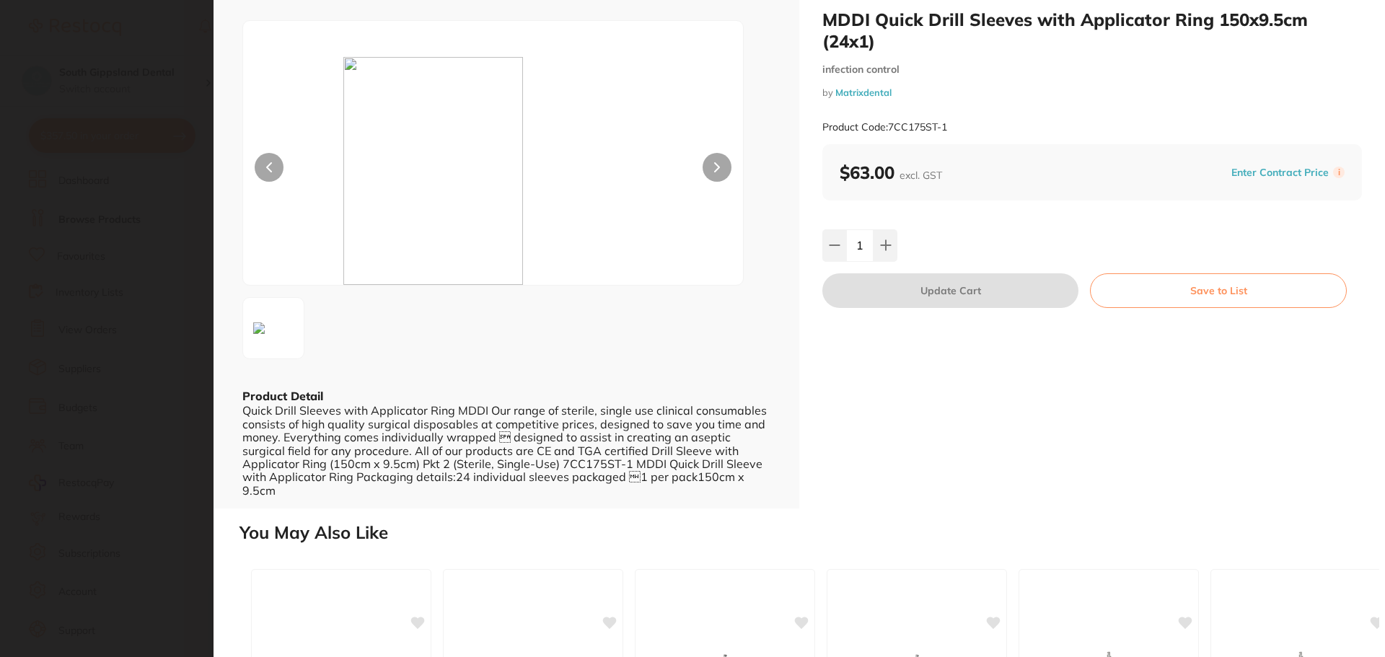
scroll to position [0, 0]
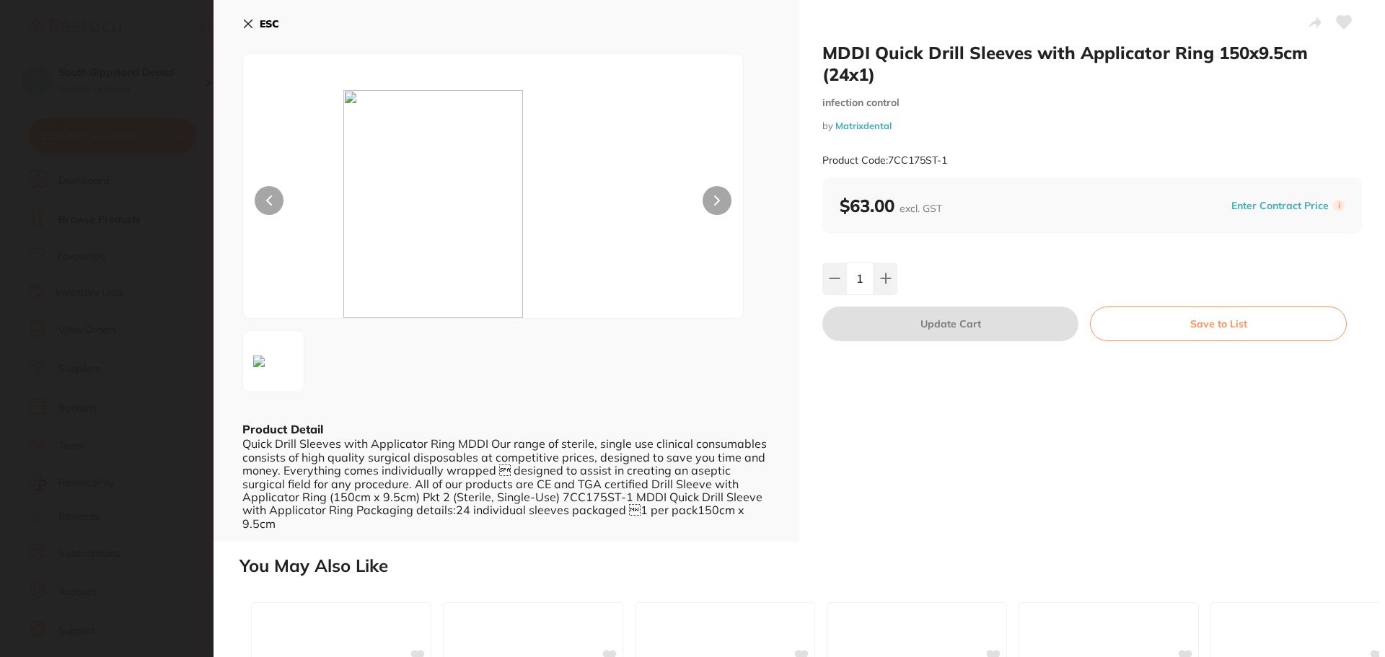
click at [251, 21] on icon at bounding box center [249, 24] width 8 height 8
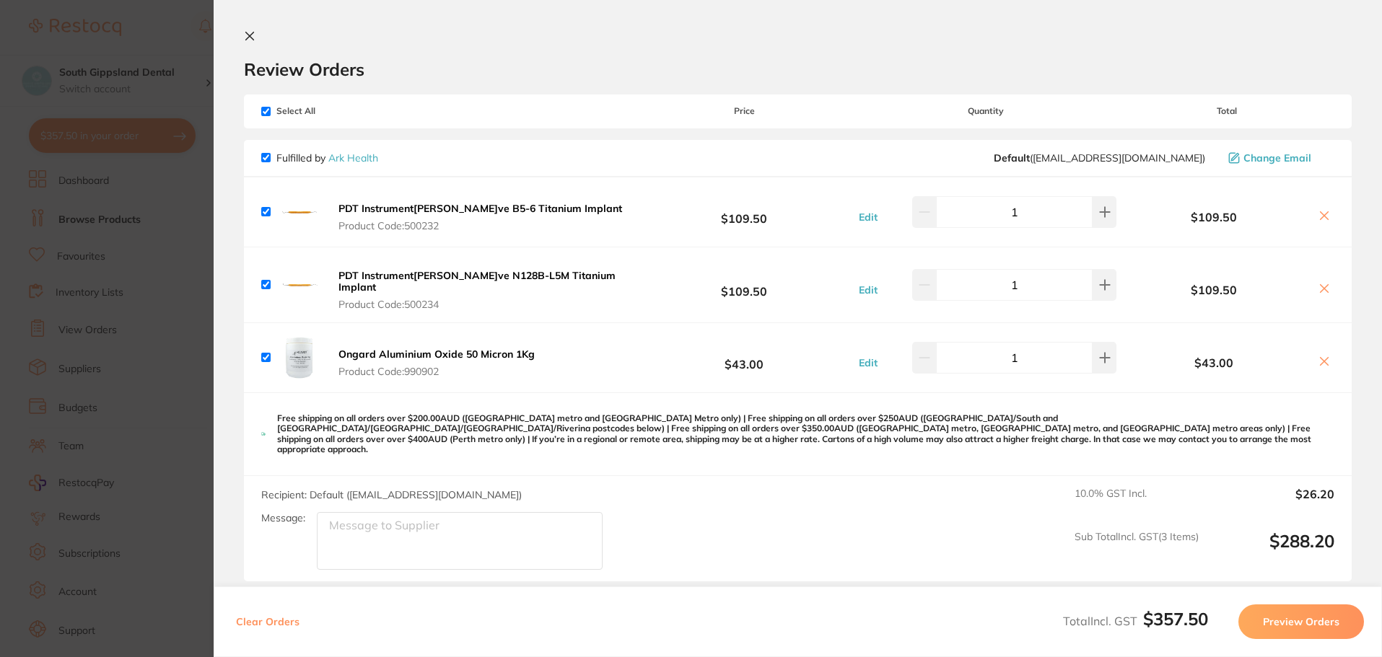
click at [246, 35] on icon at bounding box center [250, 36] width 12 height 12
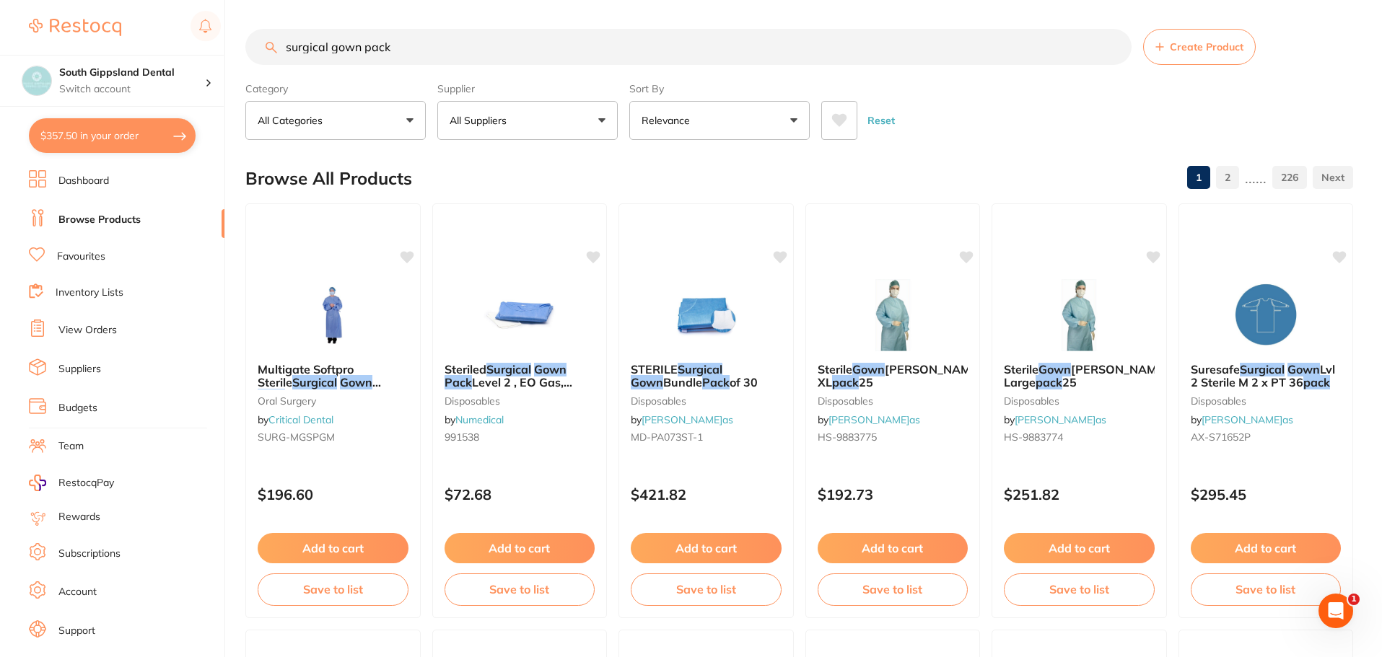
drag, startPoint x: 457, startPoint y: 56, endPoint x: 0, endPoint y: 31, distance: 457.4
click at [25, 34] on div "$357.50 South Gippsland Dental Switch account South Gippsland Dental Rapid Resp…" at bounding box center [691, 328] width 1382 height 657
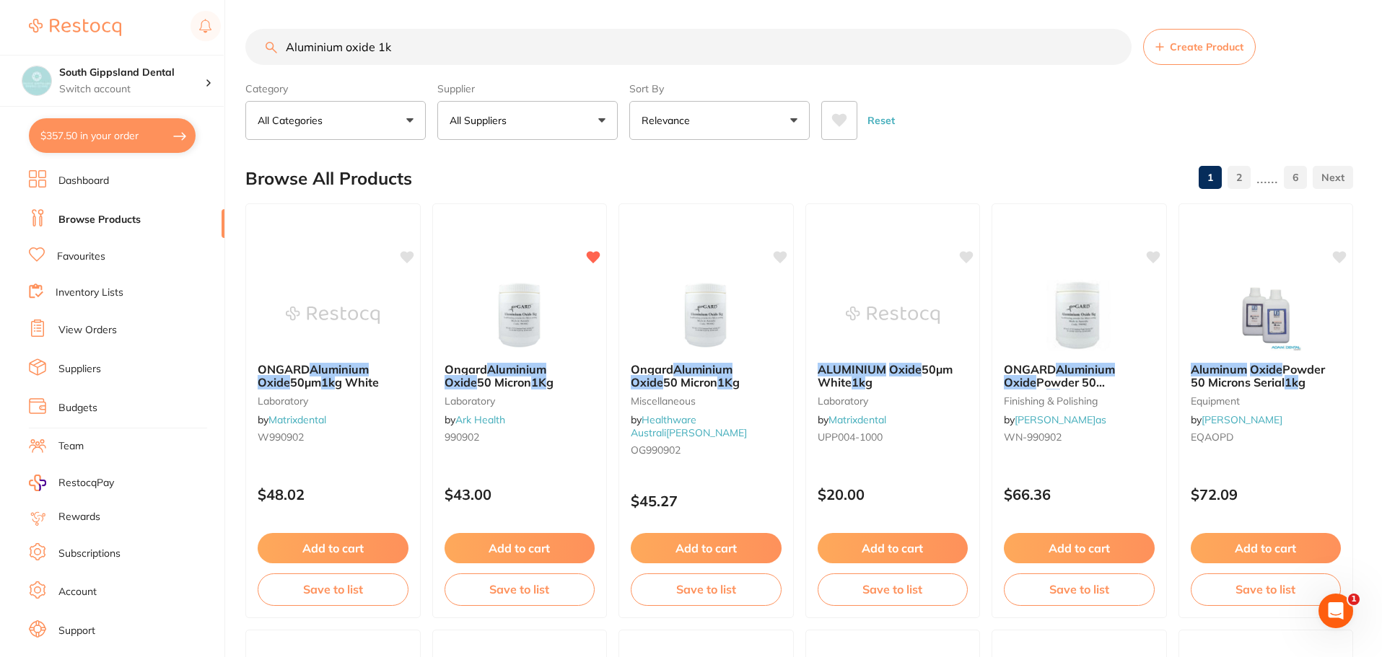
type input "Aluminium oxide 1kg"
drag, startPoint x: 436, startPoint y: 53, endPoint x: 57, endPoint y: 1, distance: 382.4
click at [98, 9] on div "$357.50 South Gippsland Dental Switch account South Gippsland Dental Rapid Resp…" at bounding box center [691, 328] width 1382 height 657
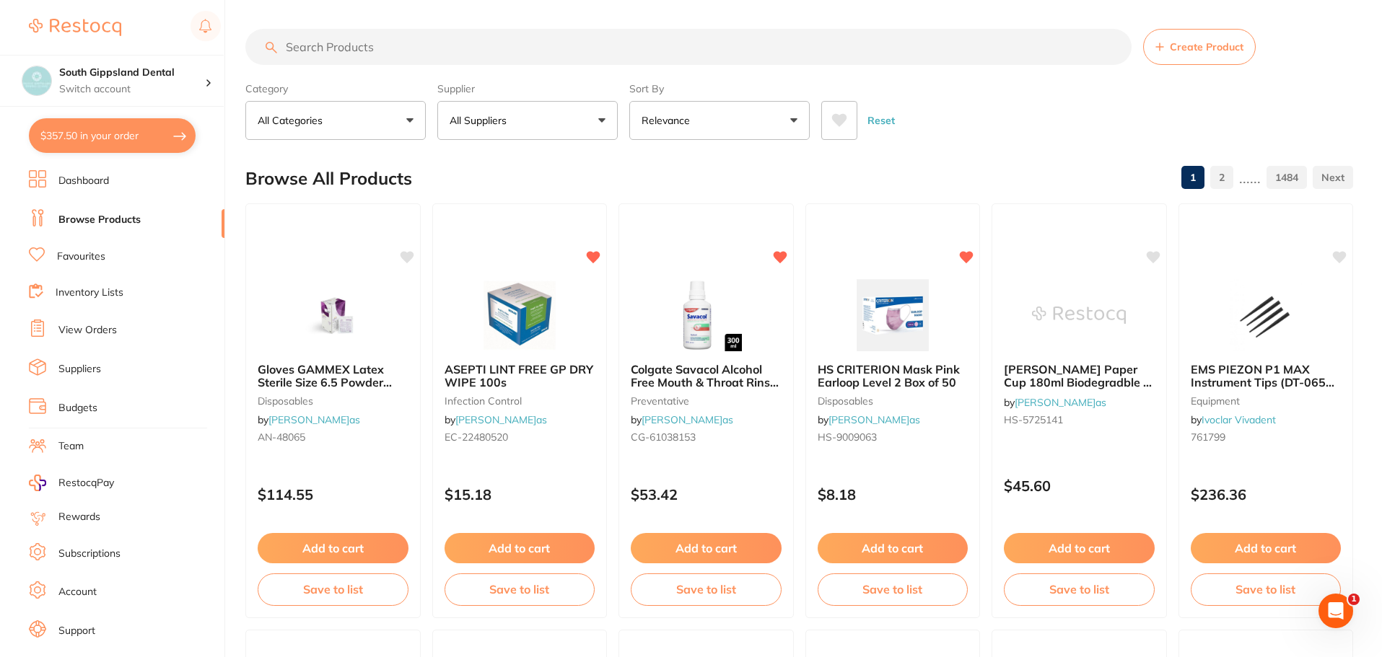
click at [88, 131] on button "$357.50 in your order" at bounding box center [112, 135] width 167 height 35
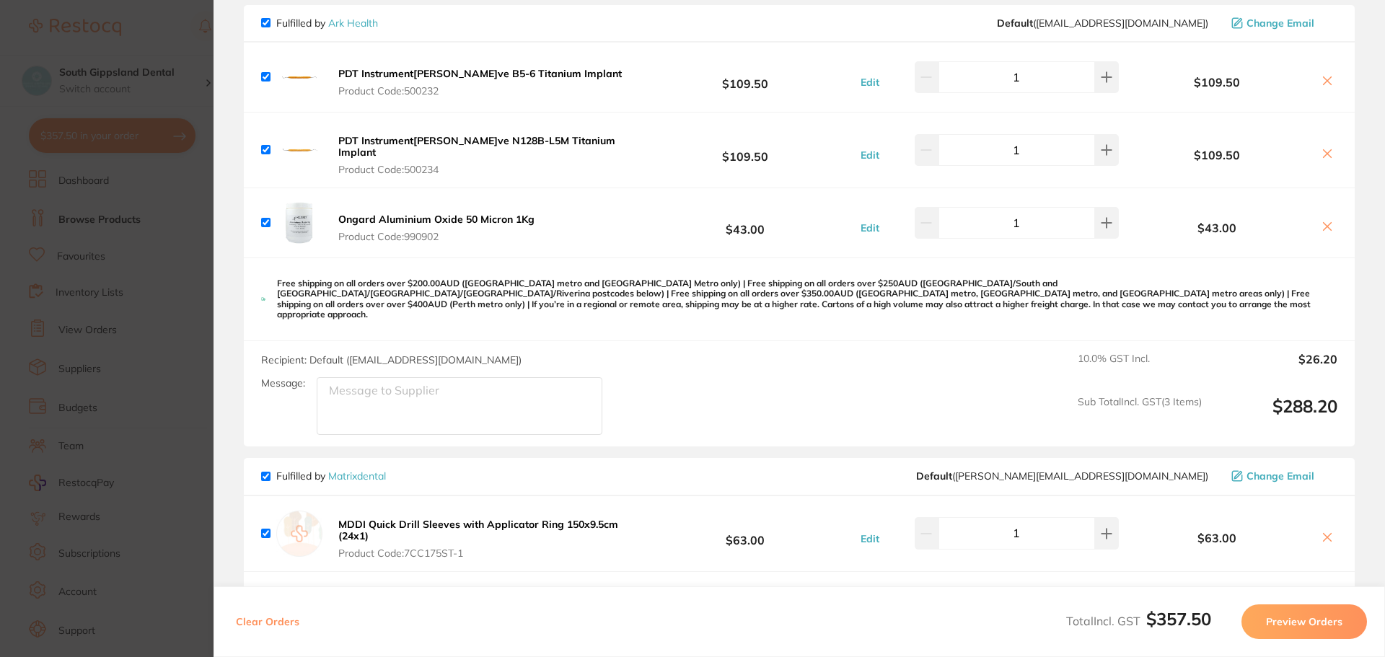
scroll to position [144, 0]
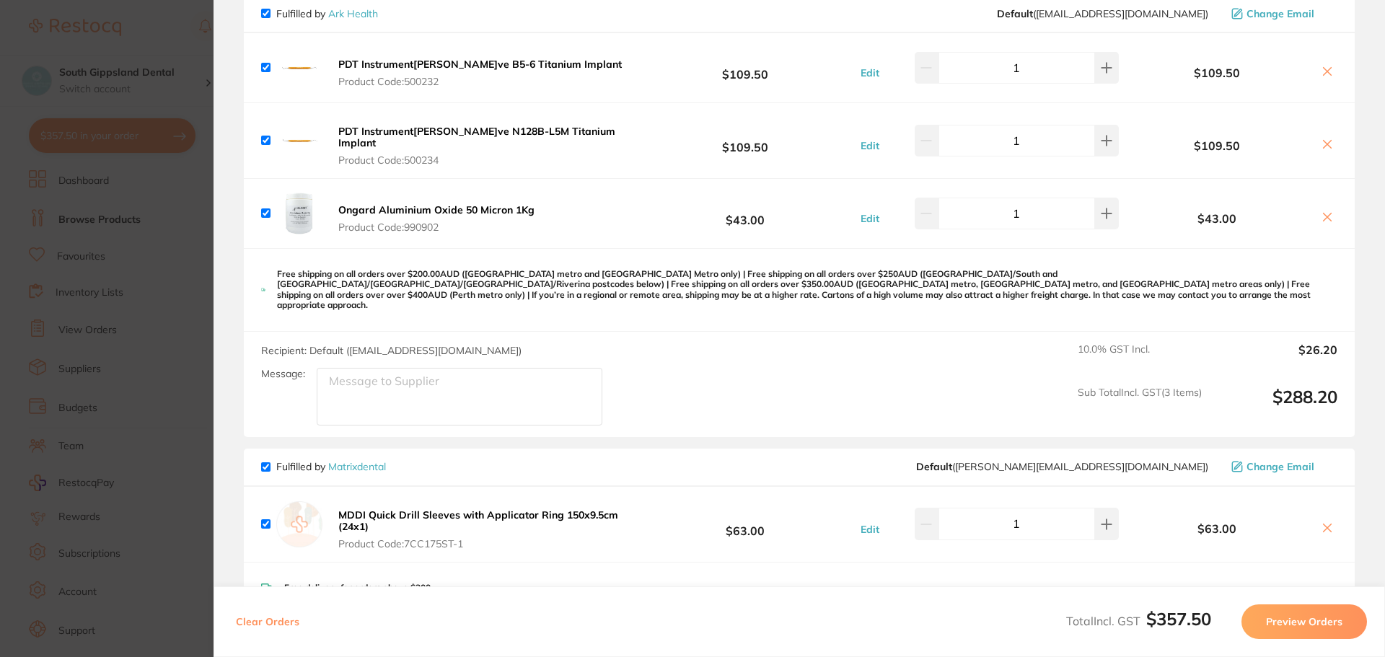
click at [434, 130] on b "PDT Instrument[PERSON_NAME]ve N128B-L5M Titanium Implant" at bounding box center [476, 137] width 277 height 25
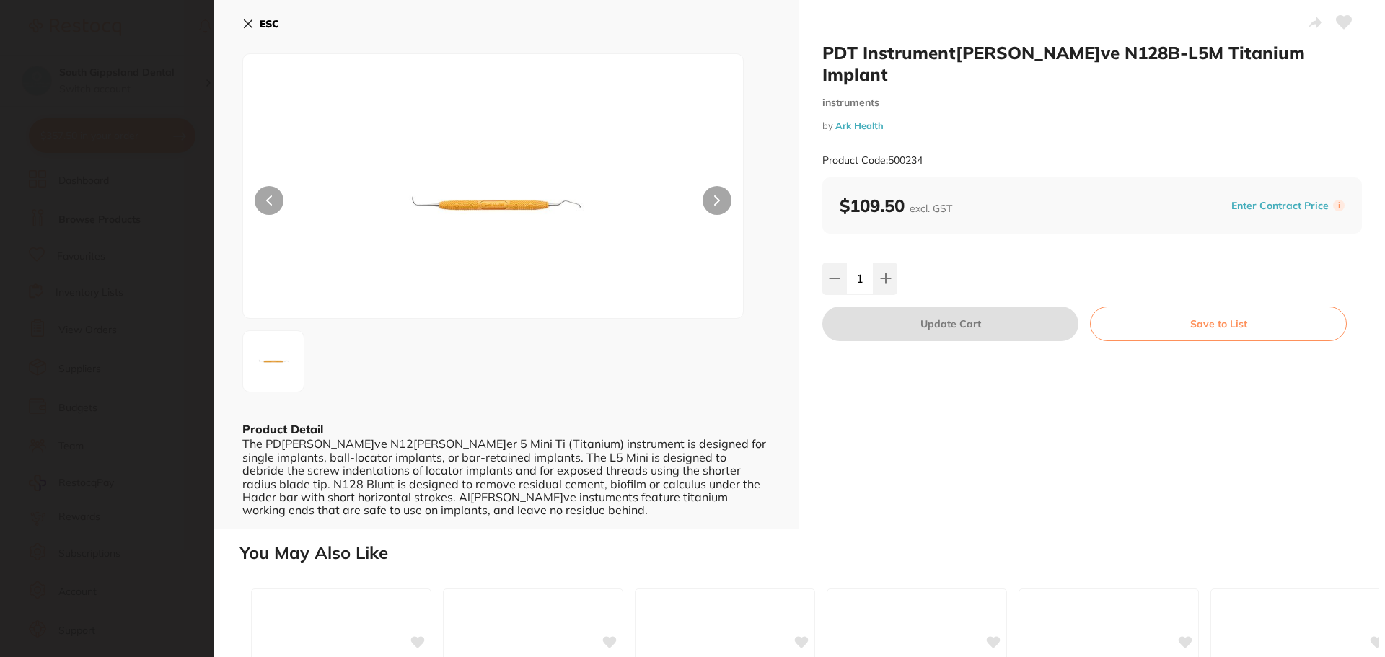
scroll to position [0, 0]
click at [941, 61] on h2 "PDT Instrument[PERSON_NAME]ve N128B-L5M Titanium Implant" at bounding box center [1093, 63] width 540 height 43
click at [1311, 19] on icon at bounding box center [1315, 23] width 13 height 12
click at [252, 27] on icon at bounding box center [249, 24] width 8 height 8
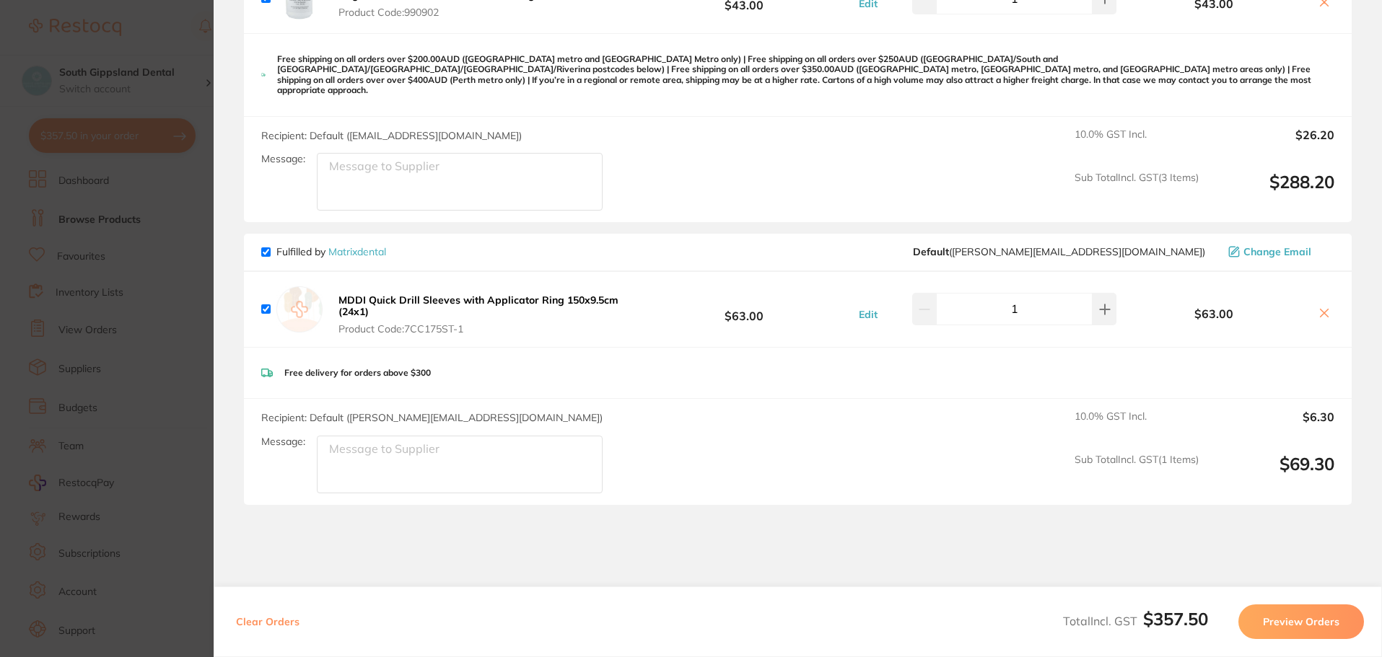
scroll to position [361, 0]
click at [538, 292] on b "MDDI Quick Drill Sleeves with Applicator Ring 150x9.5cm (24x1)" at bounding box center [478, 304] width 280 height 25
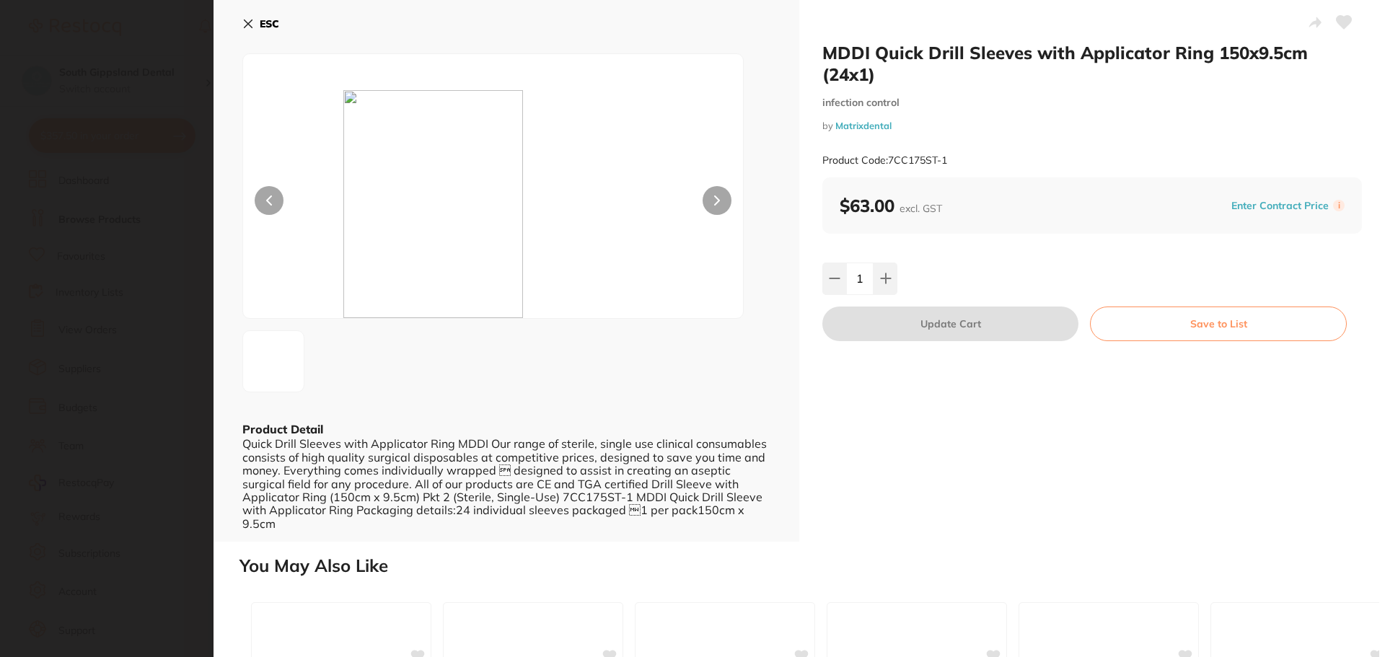
scroll to position [0, 0]
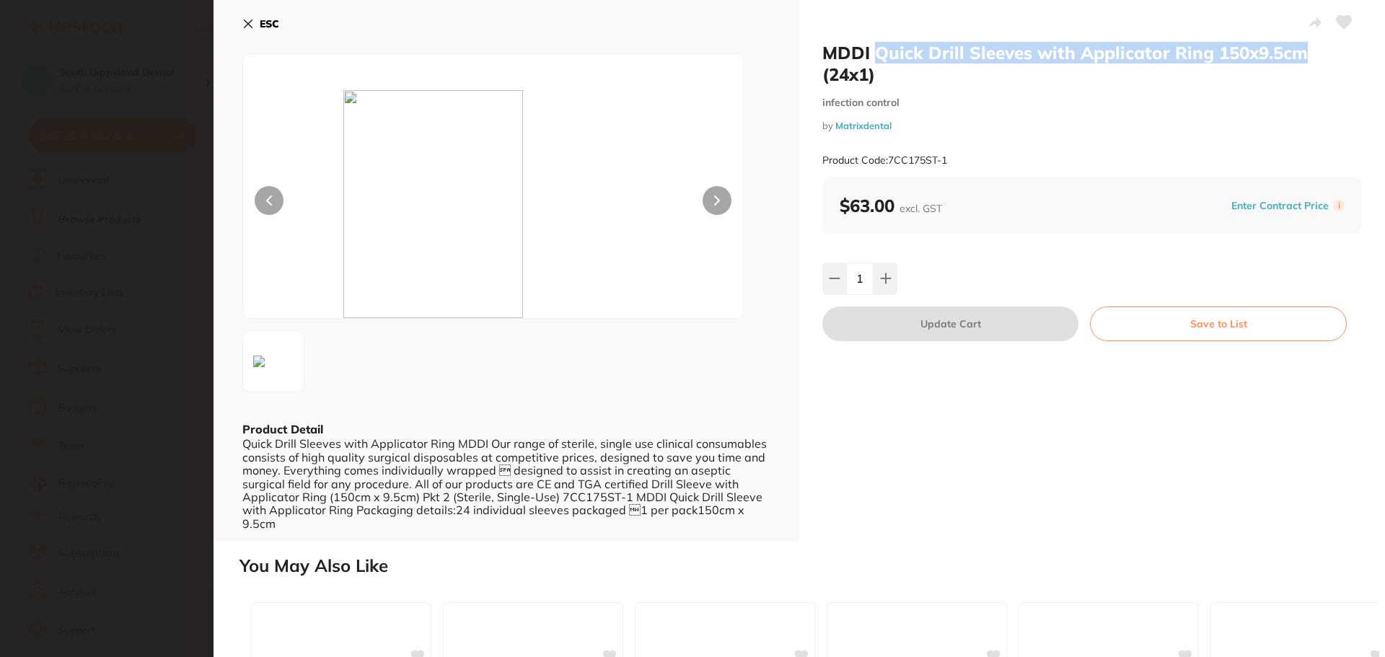
drag, startPoint x: 876, startPoint y: 55, endPoint x: 1299, endPoint y: 52, distance: 422.9
click at [1299, 52] on h2 "MDDI Quick Drill Sleeves with Applicator Ring 150x9.5cm (24x1)" at bounding box center [1093, 63] width 540 height 43
copy h2 "Quick Drill Sleeves with Applicator Ring 150x9.5cm"
click at [254, 22] on button "ESC" at bounding box center [260, 24] width 37 height 25
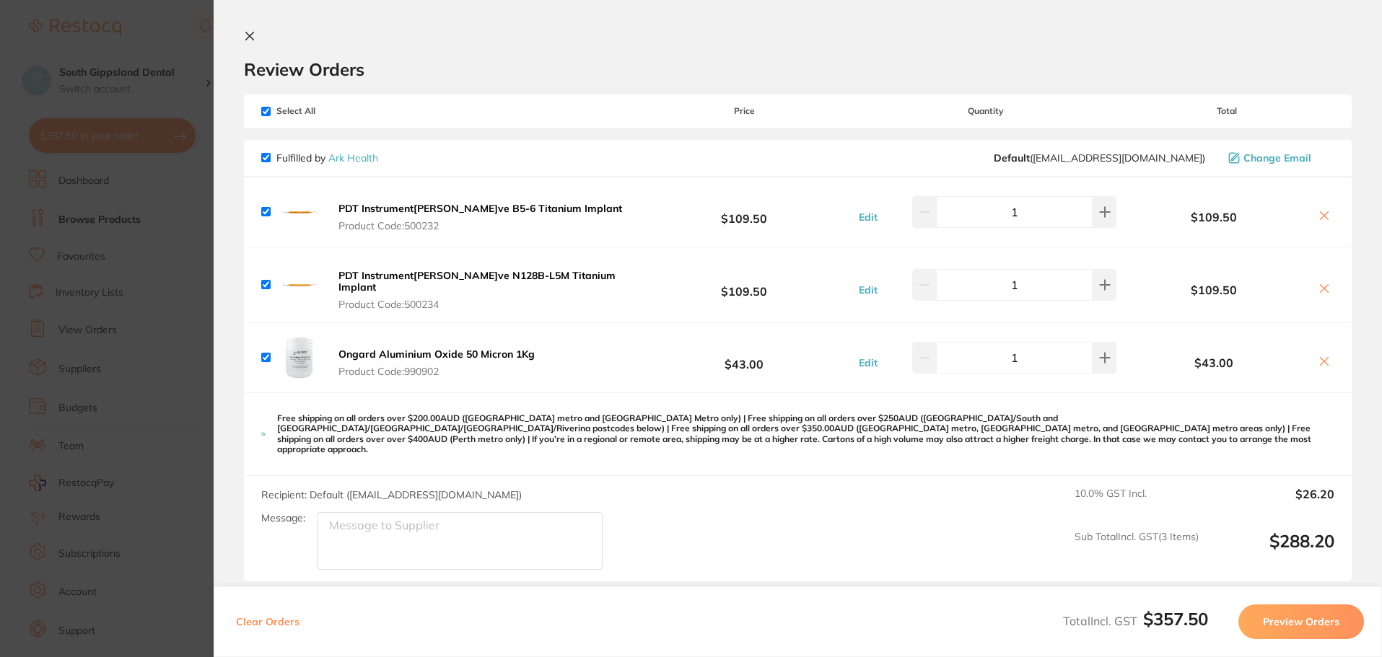
click at [247, 38] on icon at bounding box center [250, 36] width 12 height 12
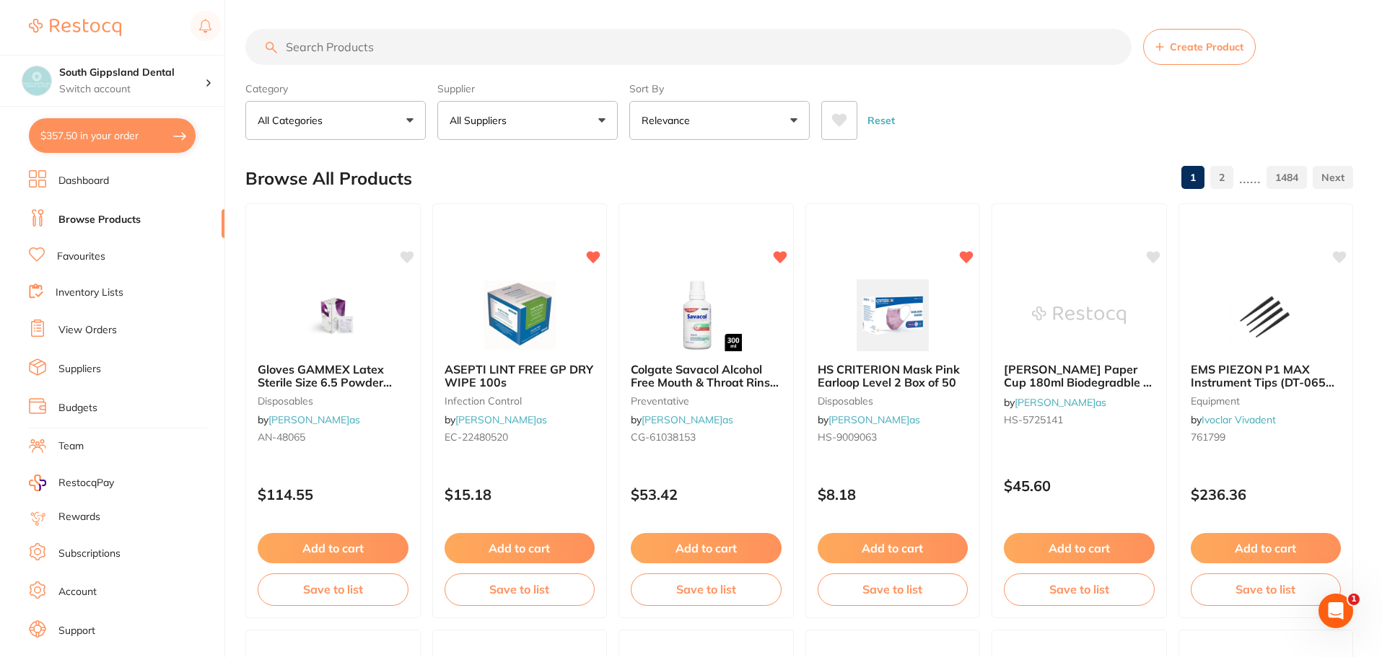
paste input "Quick Drill Sleeves with Applicator Ring 150x9.5cm"
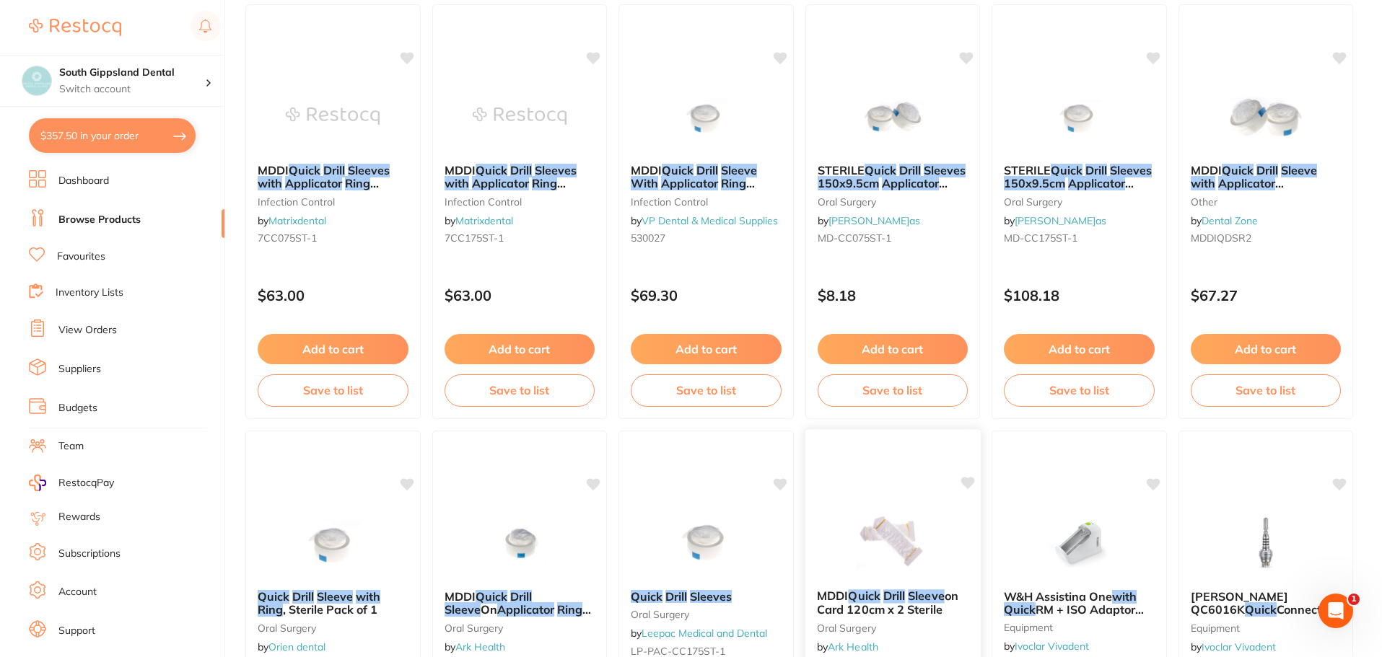
scroll to position [289, 0]
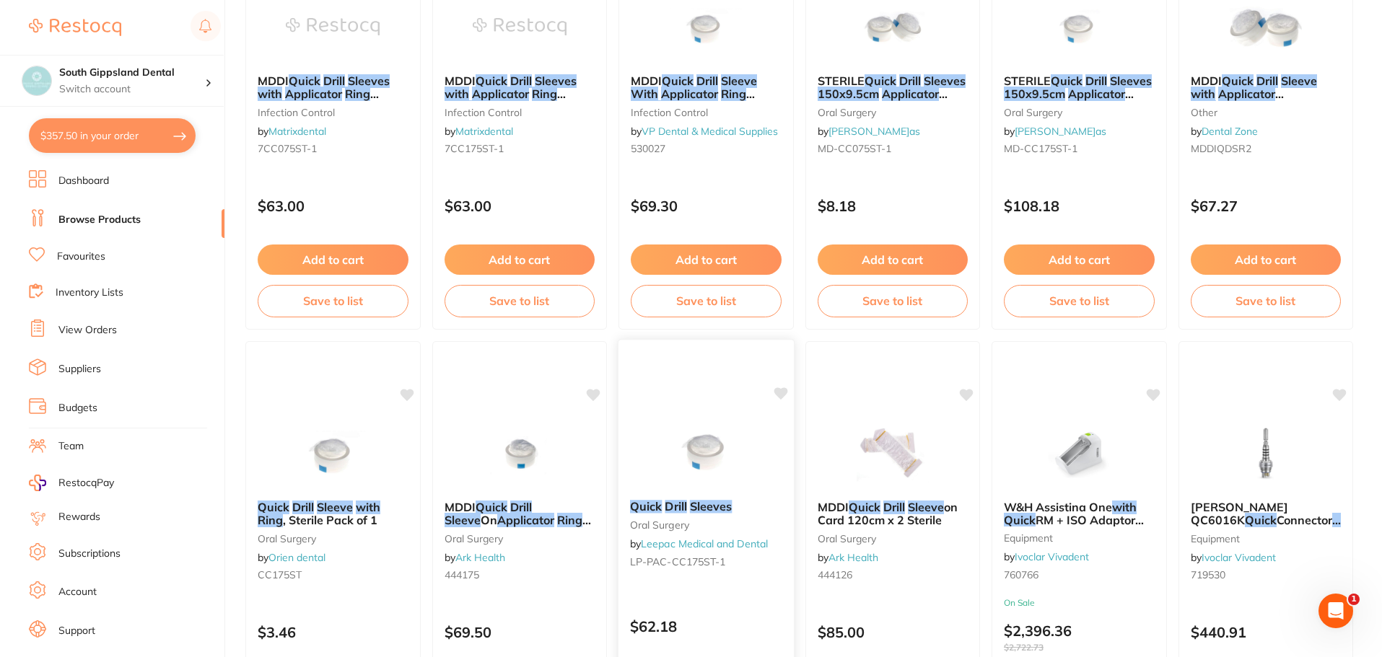
type input "Quick Drill Sleeves with Applicator Ring 150x9.5cm"
